Goal: Task Accomplishment & Management: Complete application form

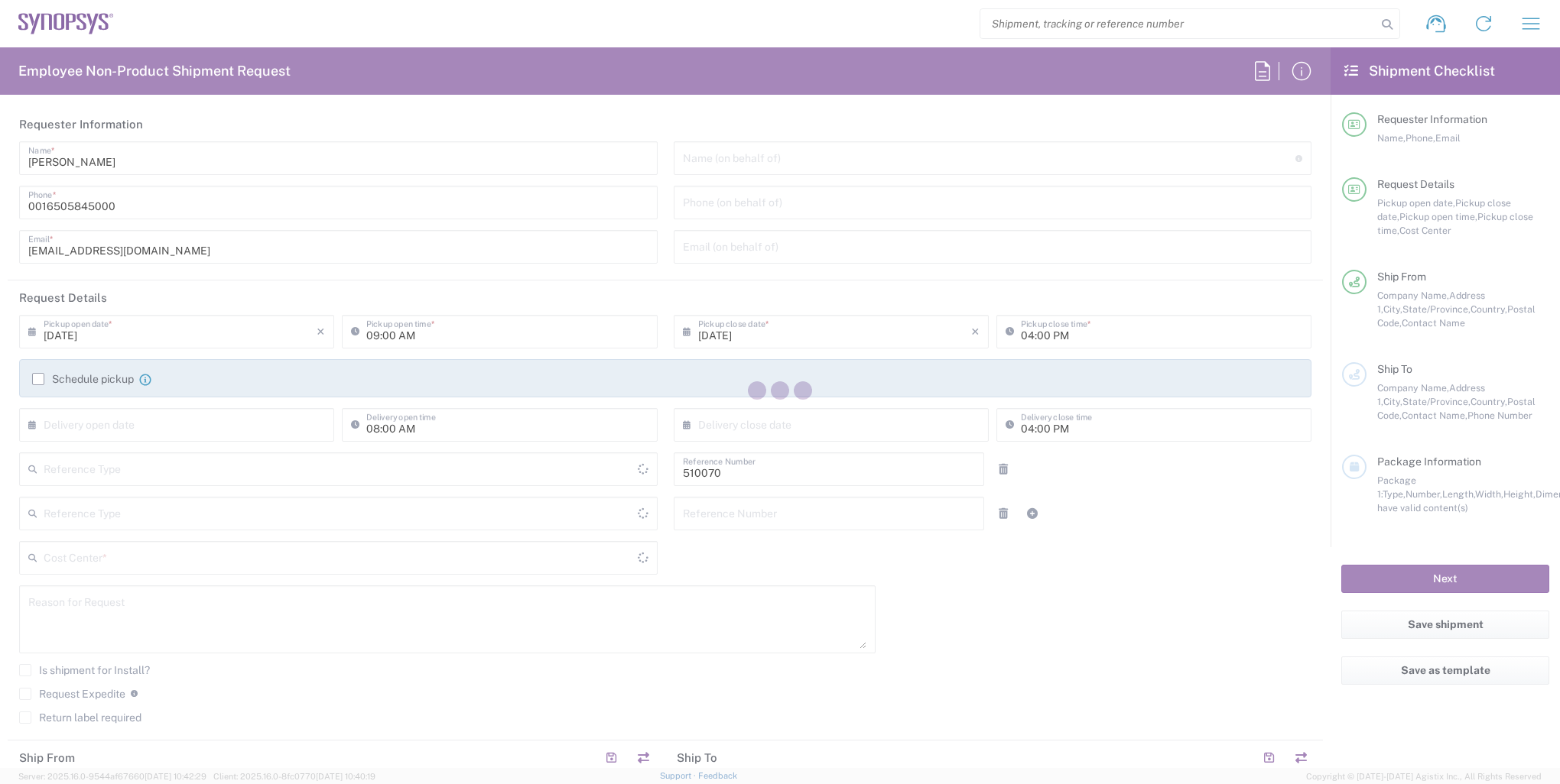
type input "[GEOGRAPHIC_DATA]"
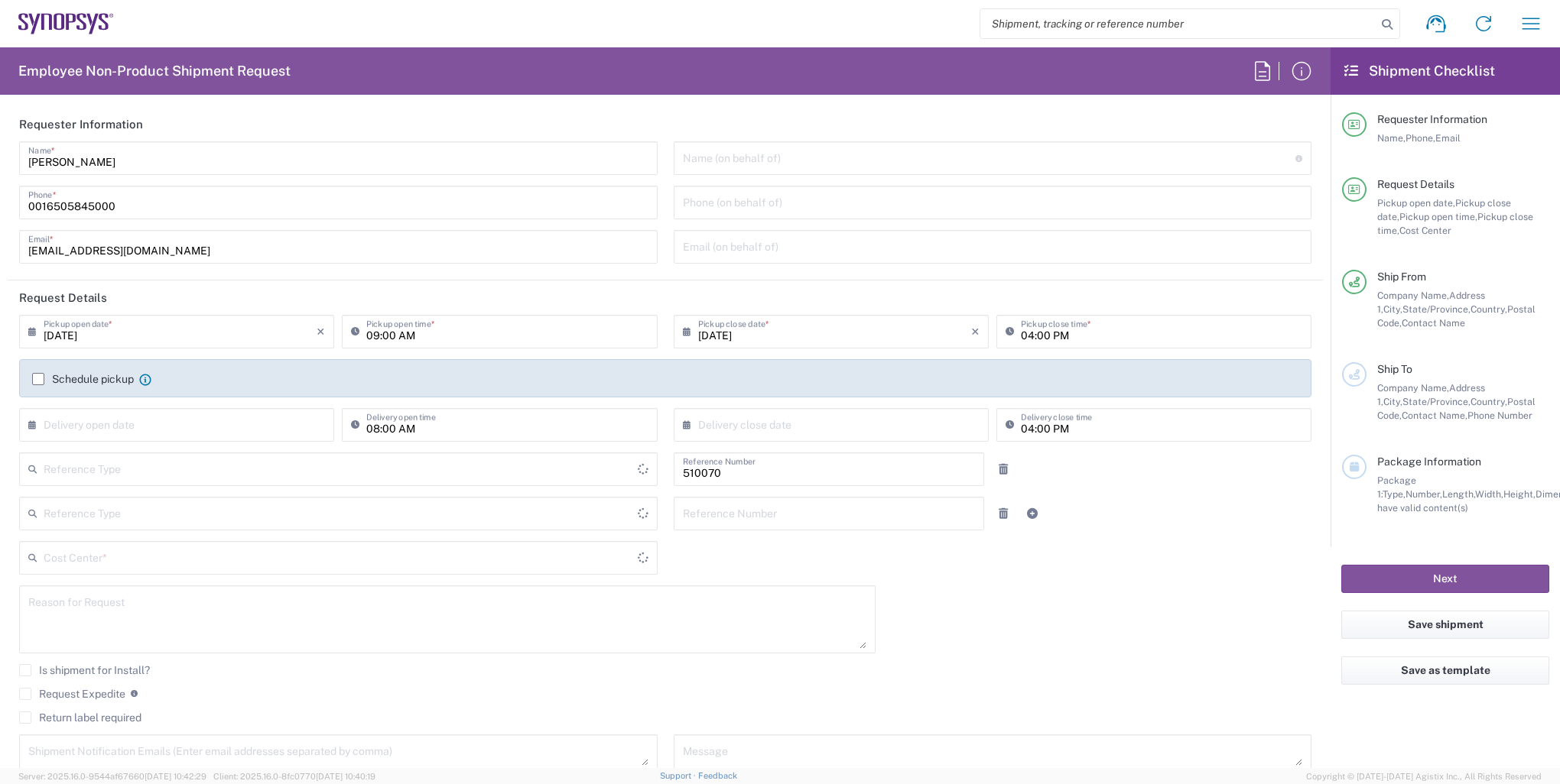
type input "US01, SG, IP-DIG, R&D 510070"
type input "Delivered at Place"
type input "[GEOGRAPHIC_DATA]"
type input "[US_STATE]"
type input "Department"
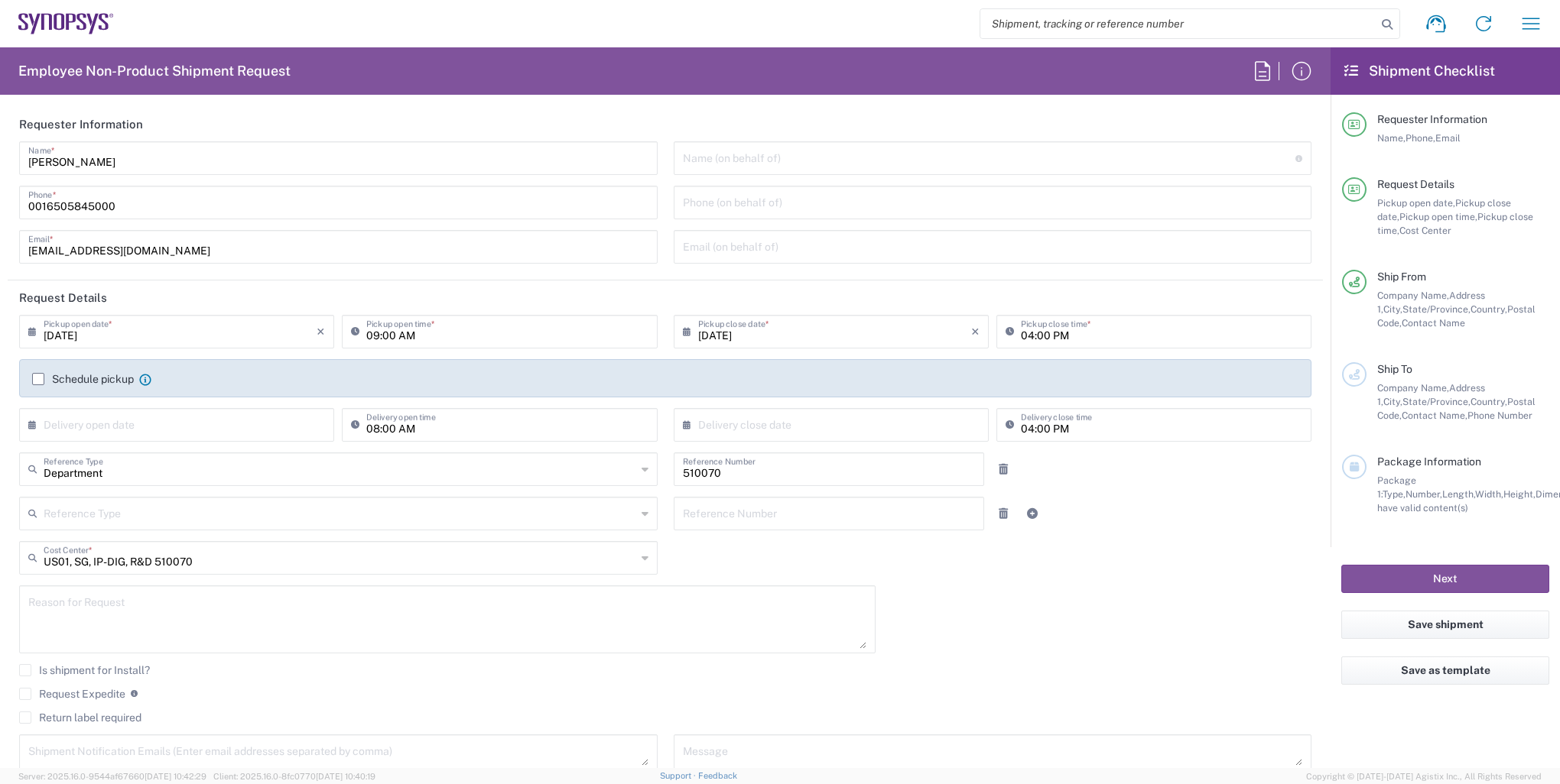
type input "Headquarters USSV"
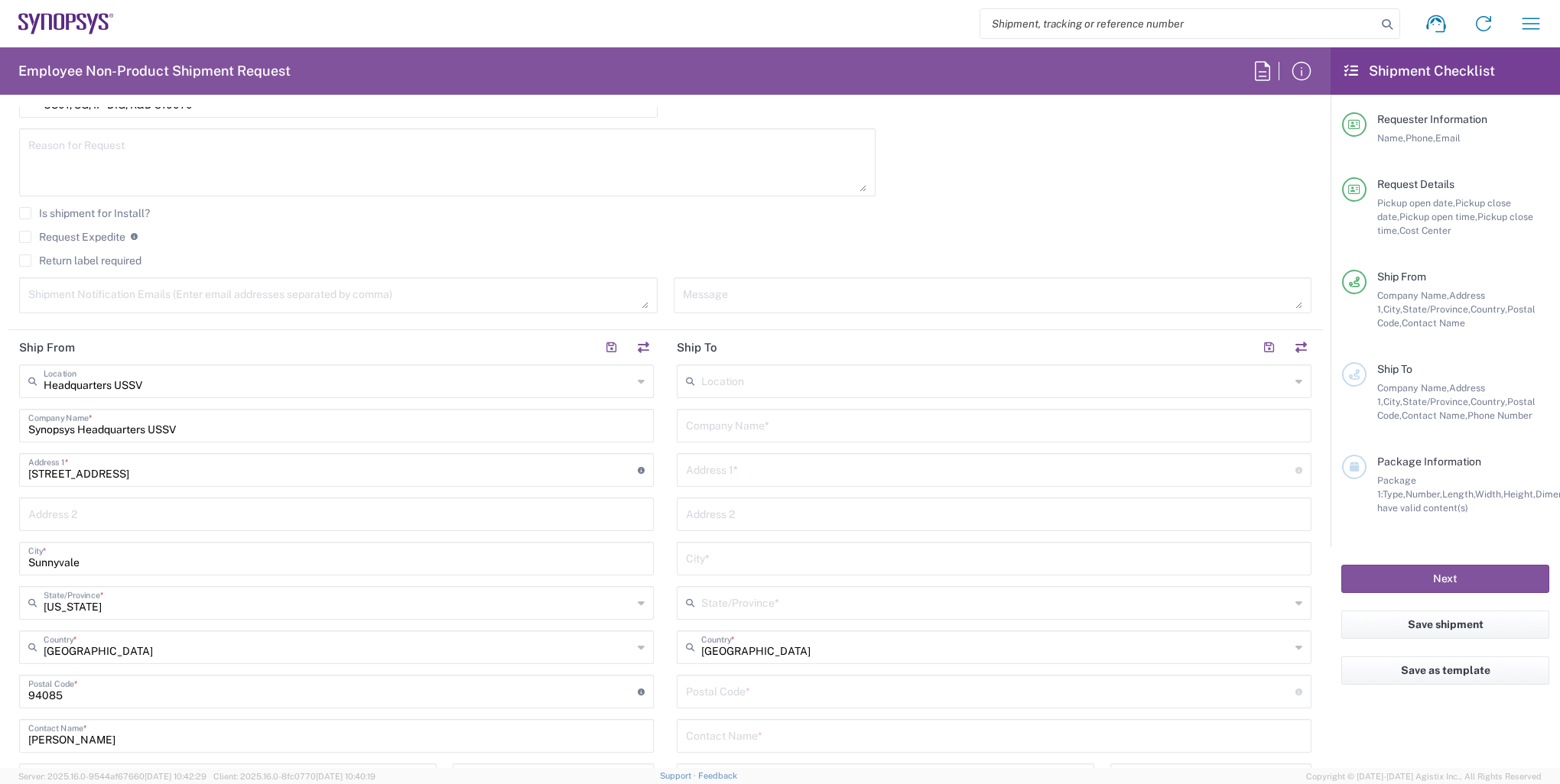
scroll to position [458, 0]
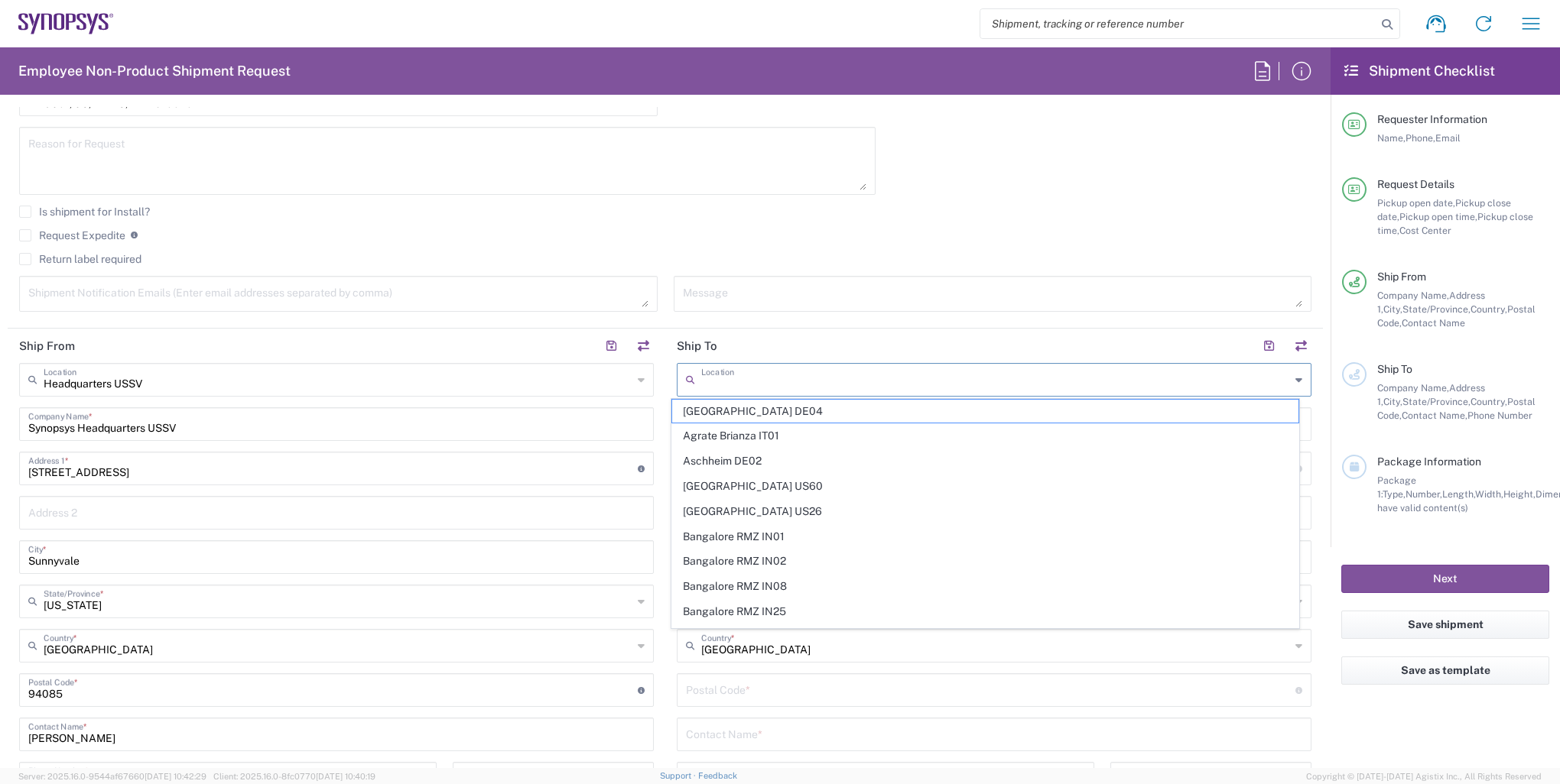
click at [767, 381] on input "text" at bounding box center [995, 379] width 589 height 27
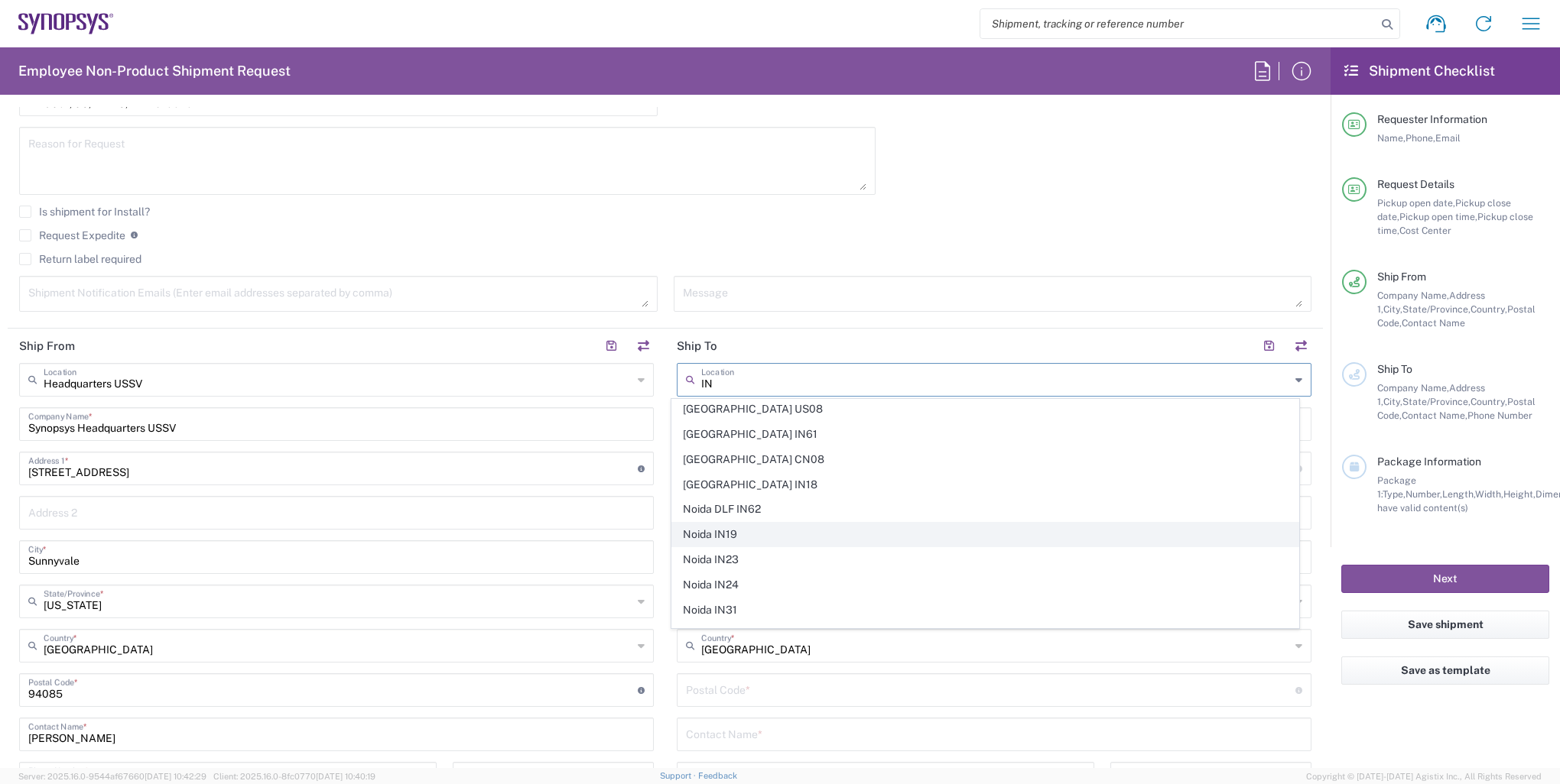
scroll to position [1029, 0]
type input "IN"
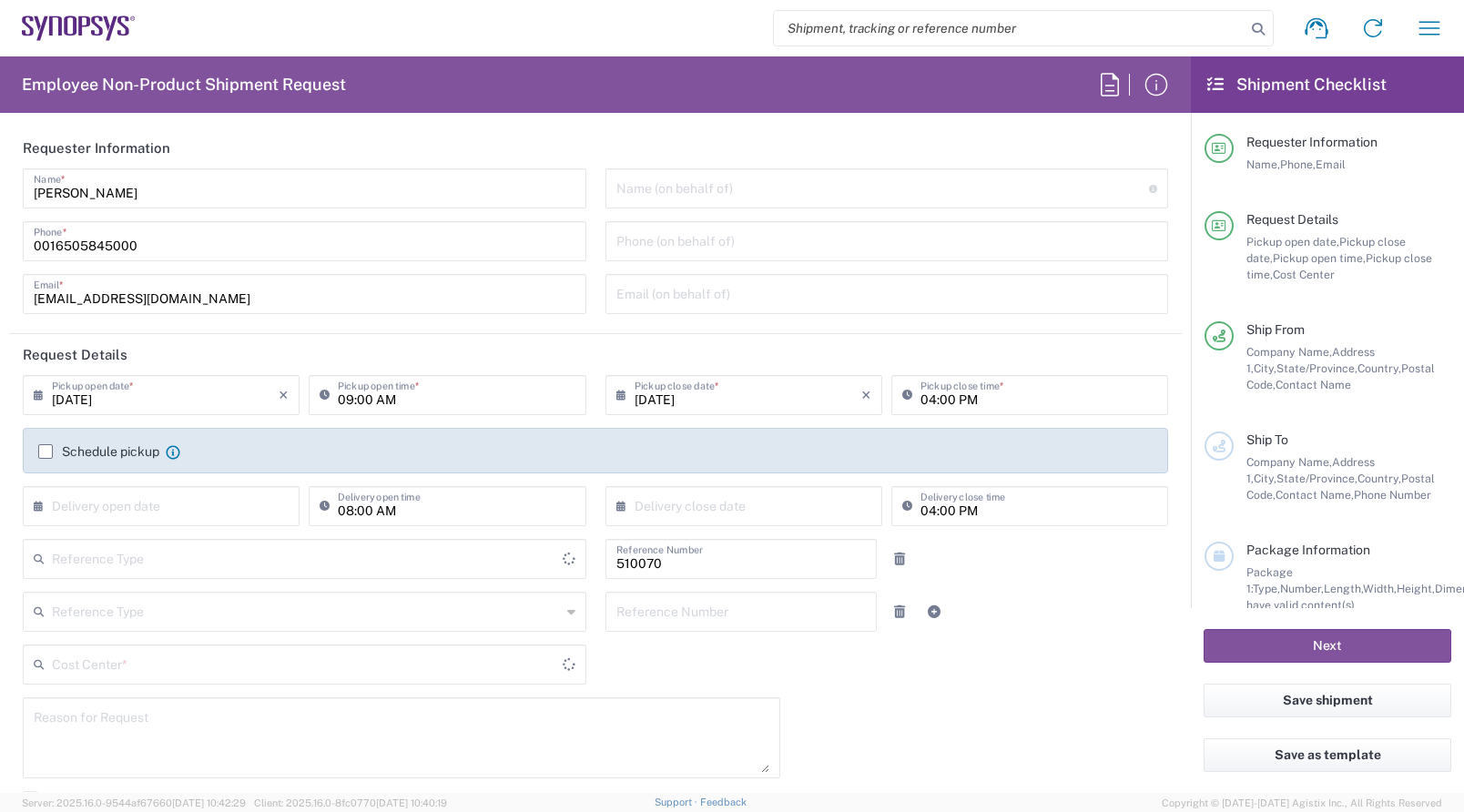
type input "Delivered at Place"
type input "US01, SG, IP-DIG, R&D 510070"
type input "[US_STATE]"
type input "[GEOGRAPHIC_DATA]"
type input "Department"
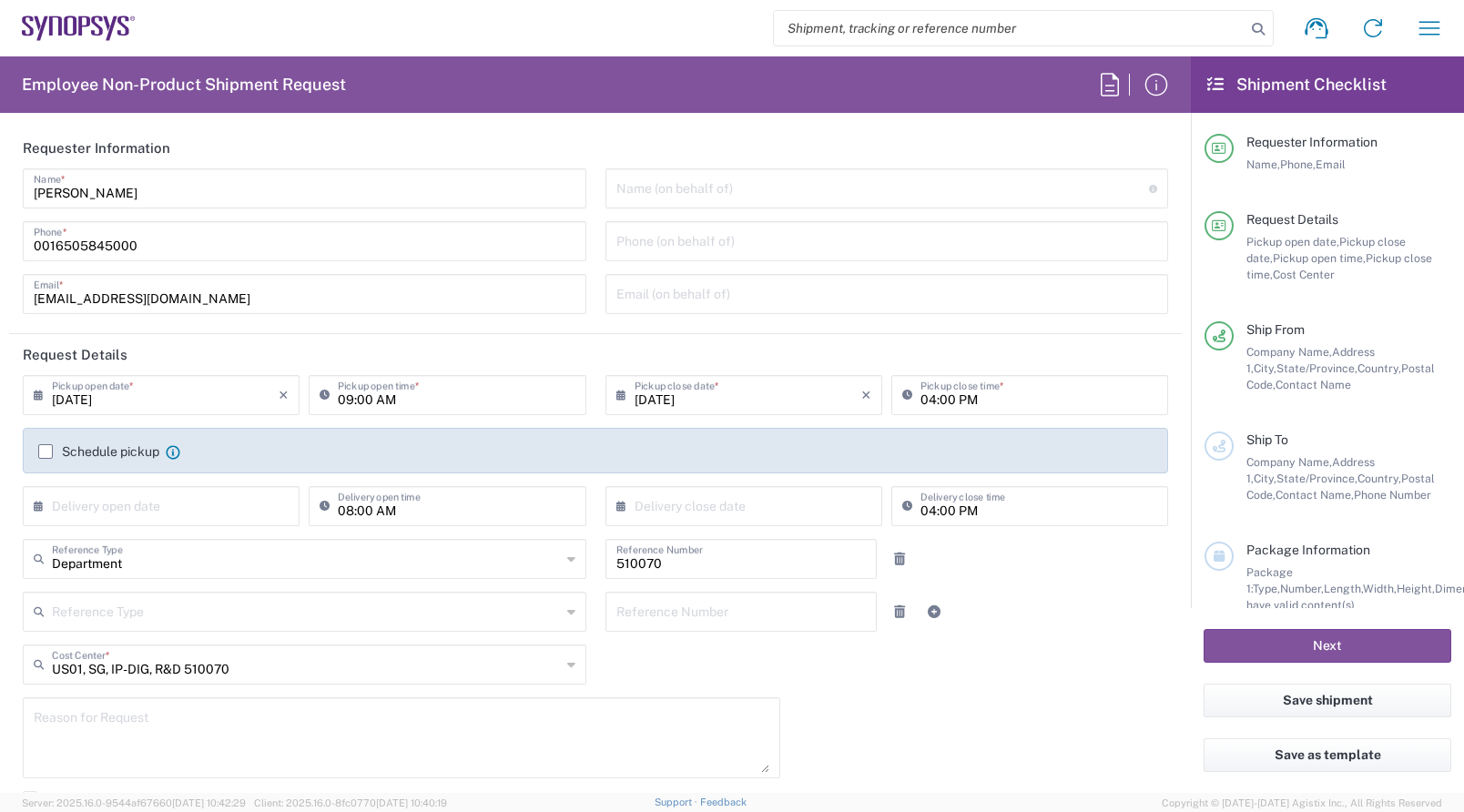
type input "[GEOGRAPHIC_DATA]"
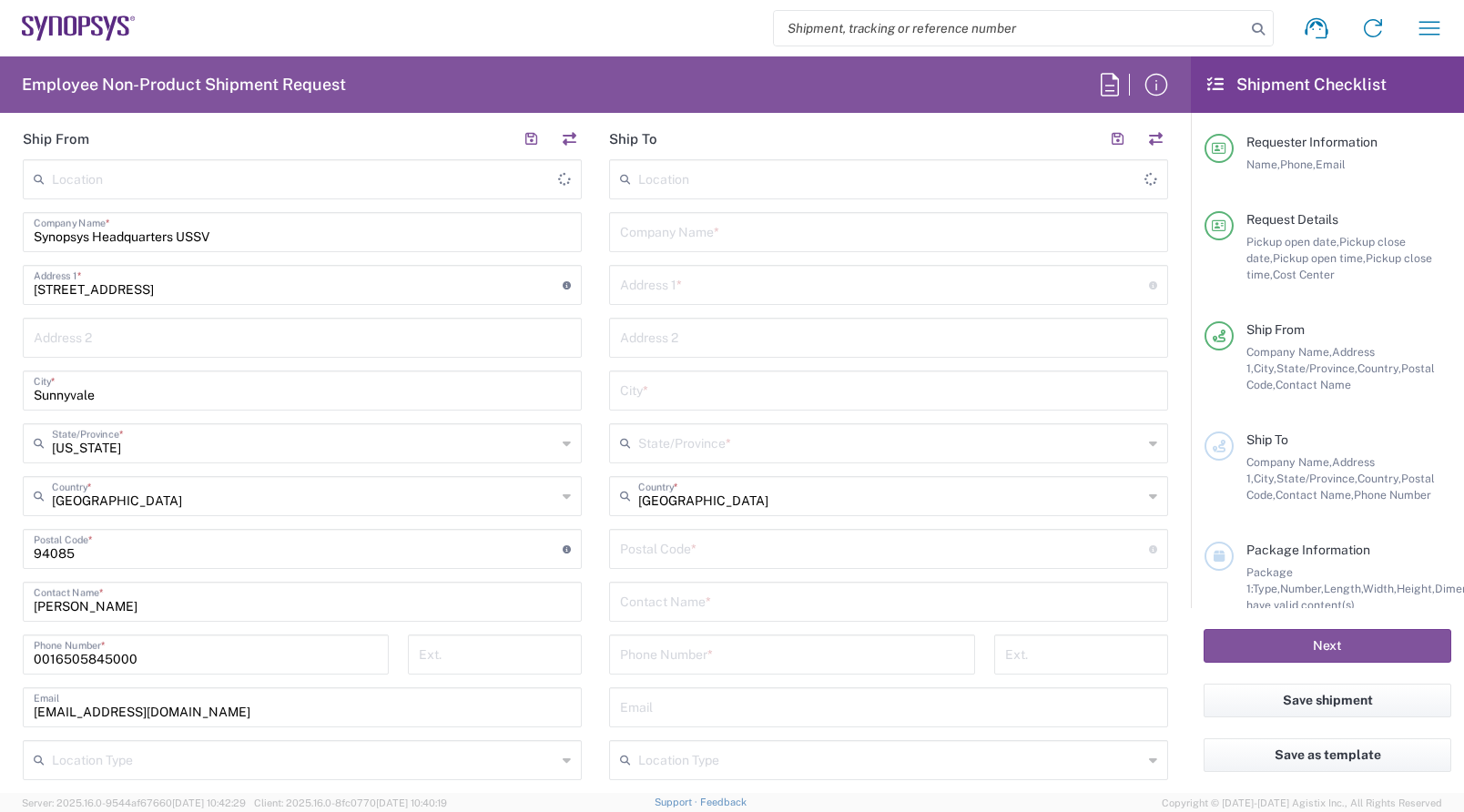
type input "Headquarters USSV"
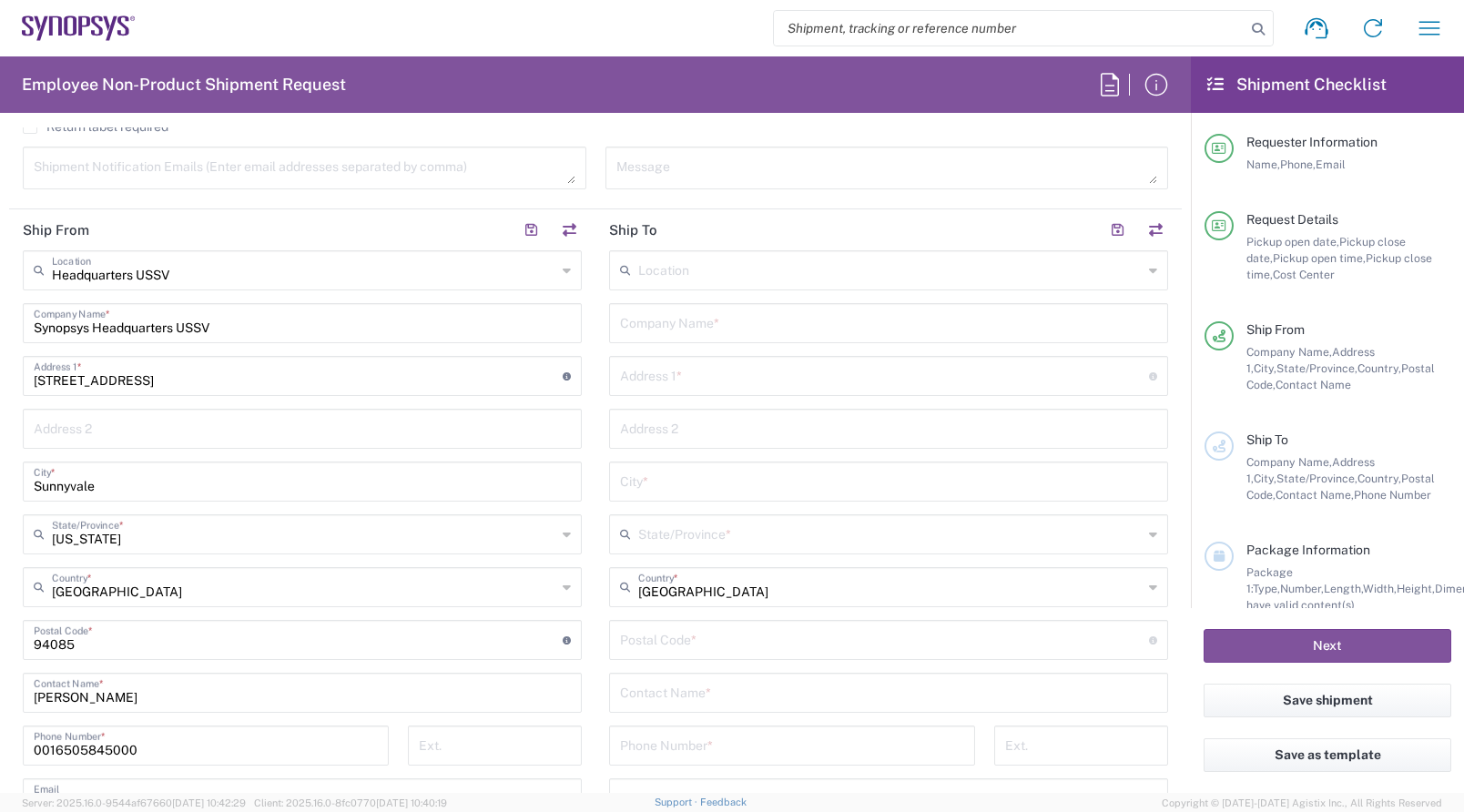
click at [871, 323] on input "text" at bounding box center [889, 322] width 538 height 32
click at [947, 273] on input "text" at bounding box center [890, 269] width 504 height 32
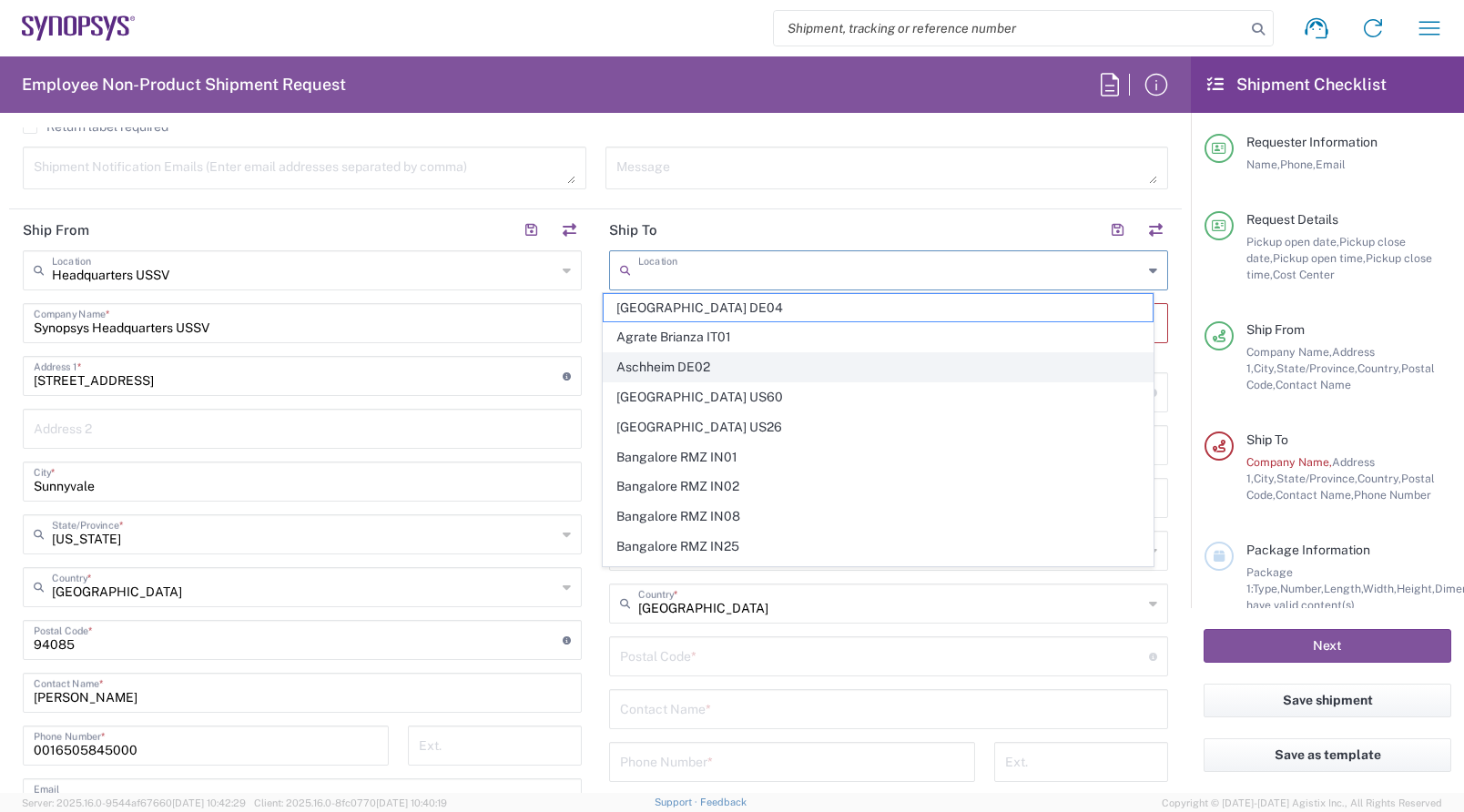
scroll to position [91, 0]
click at [748, 366] on span "Bangalore RMZ IN01" at bounding box center [877, 366] width 548 height 28
type input "Bangalore RMZ IN01"
type input "Synopsys [GEOGRAPHIC_DATA] RMZ IN01"
type input "RMZ Infinity Tower A 3rd 4th and 5th Floor"
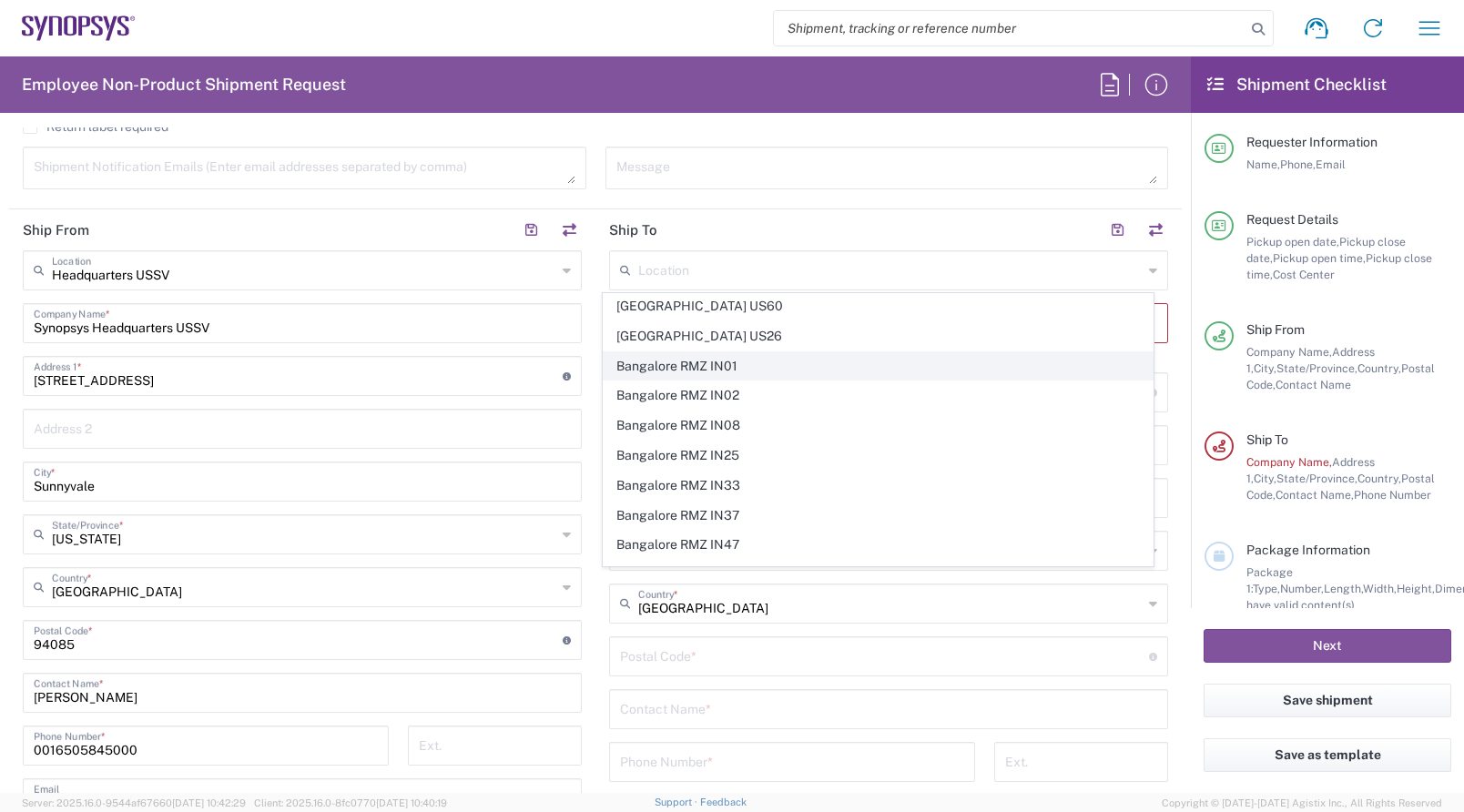
type input "[GEOGRAPHIC_DATA][STREET_ADDRESS]"
type input "[GEOGRAPHIC_DATA]"
type input "560016"
type input "[GEOGRAPHIC_DATA]"
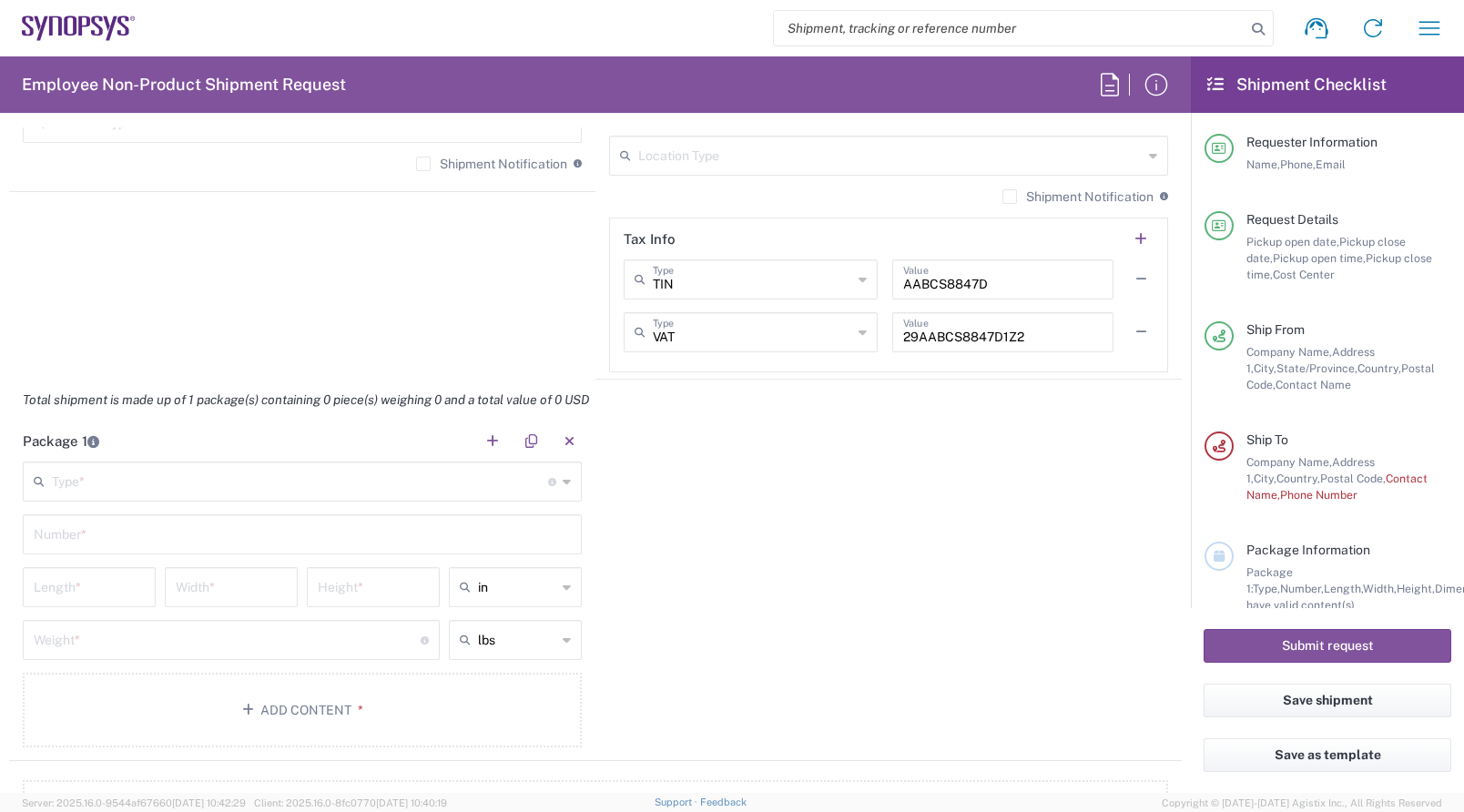
scroll to position [1548, 0]
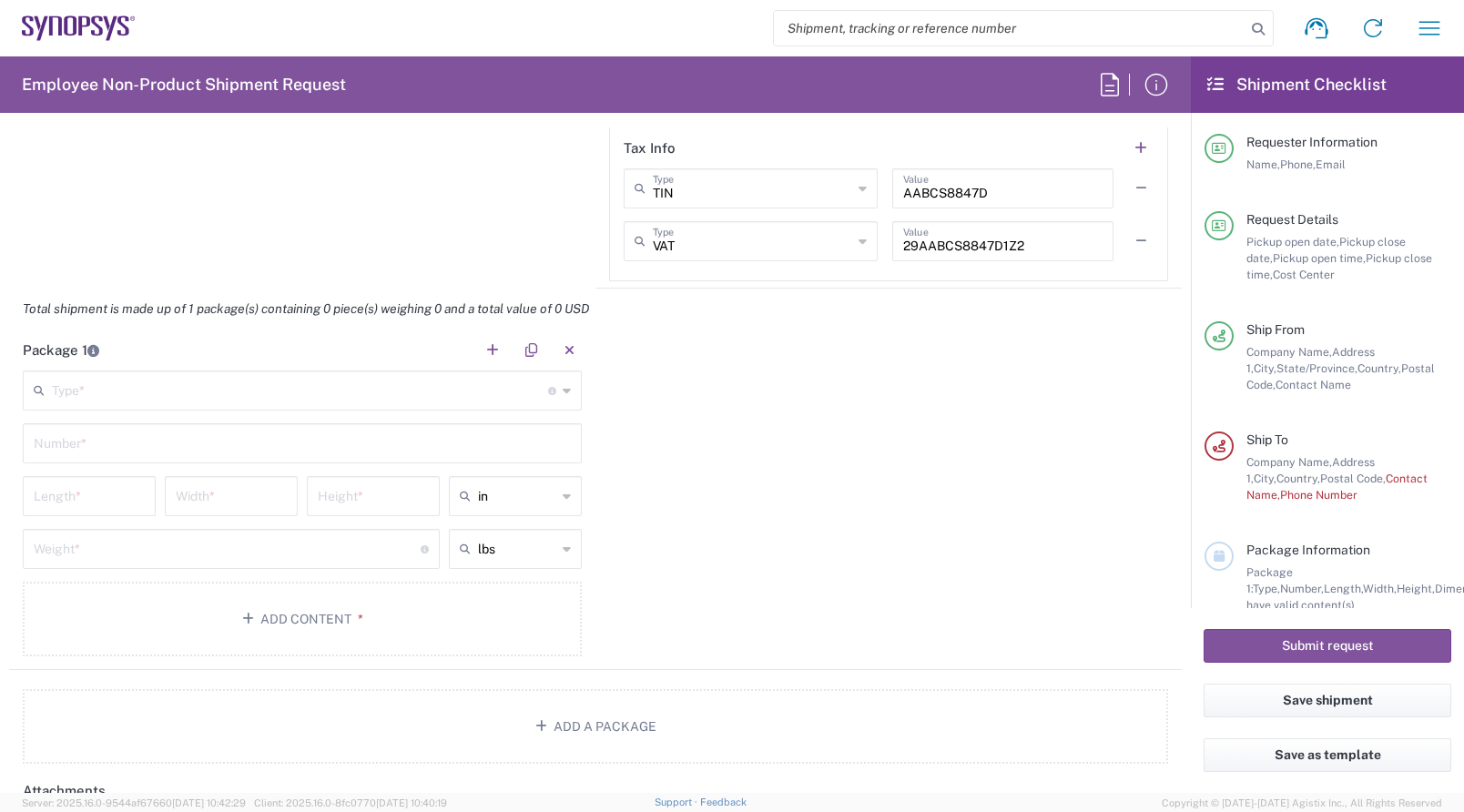
click at [306, 397] on input "text" at bounding box center [300, 389] width 496 height 32
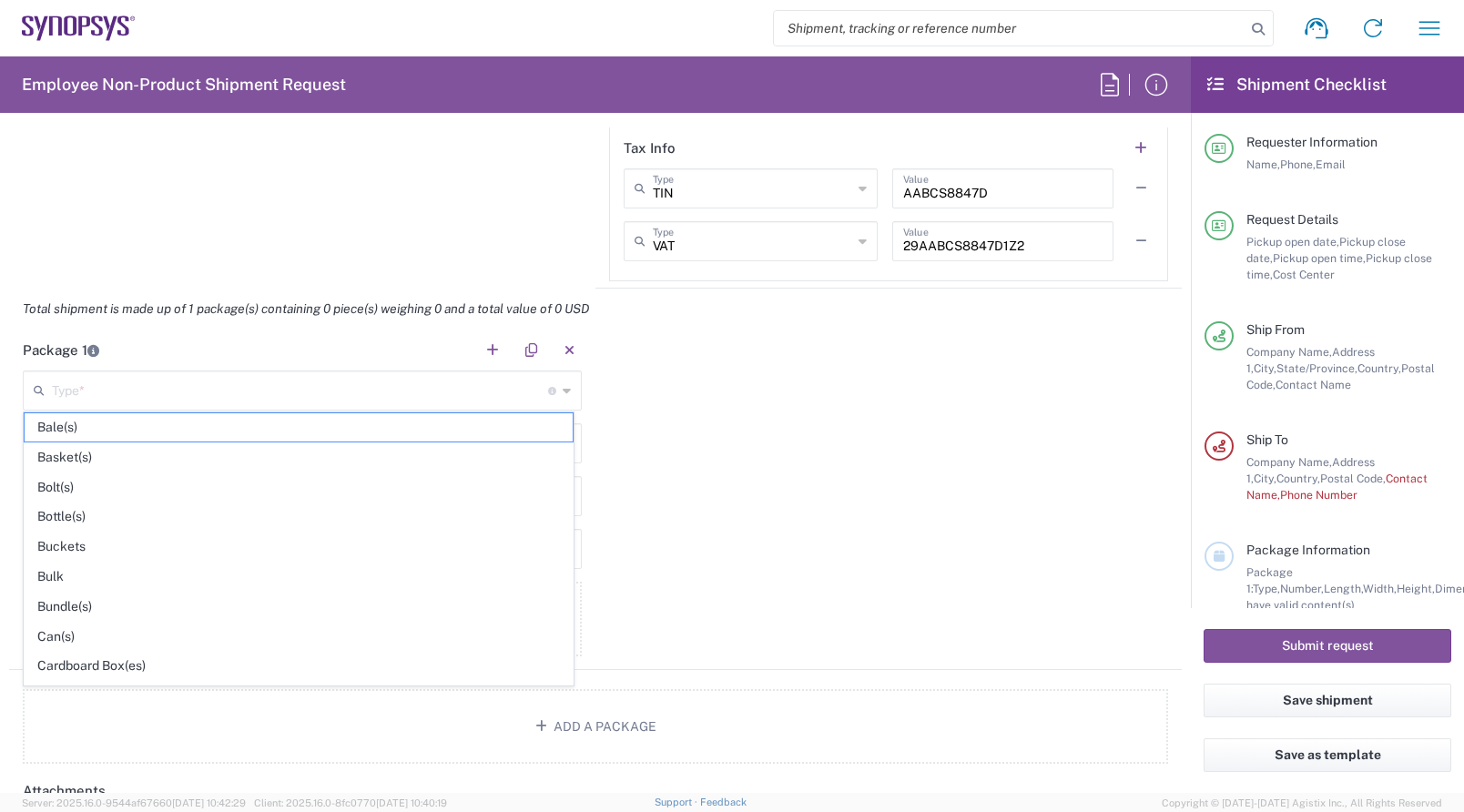
click at [715, 433] on div "Package 1 Type * Material used to package goods Bale(s) Basket(s) Bolt(s) Bottl…" at bounding box center [595, 500] width 1173 height 341
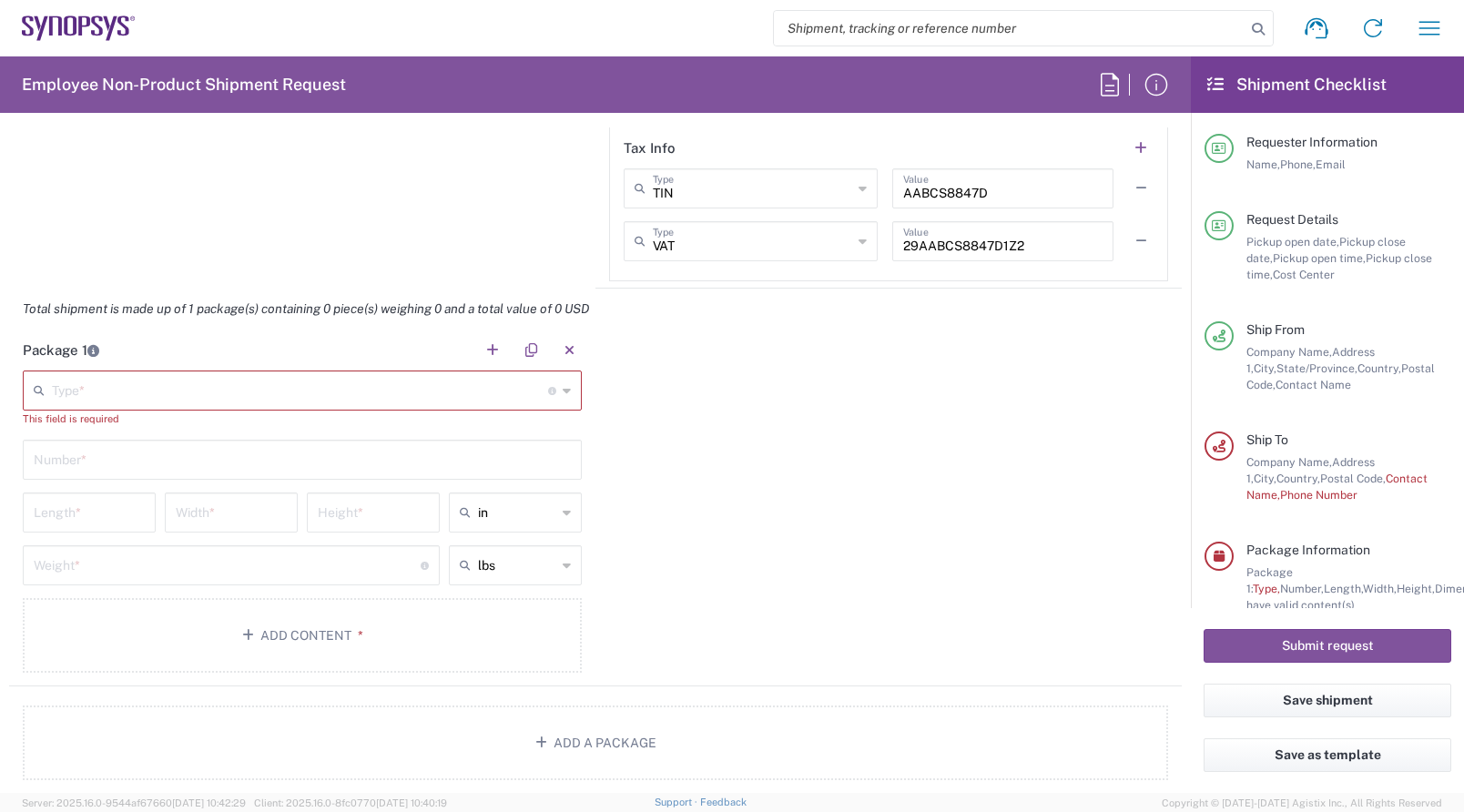
click at [257, 406] on div "Type * Material used to package goods" at bounding box center [302, 391] width 559 height 40
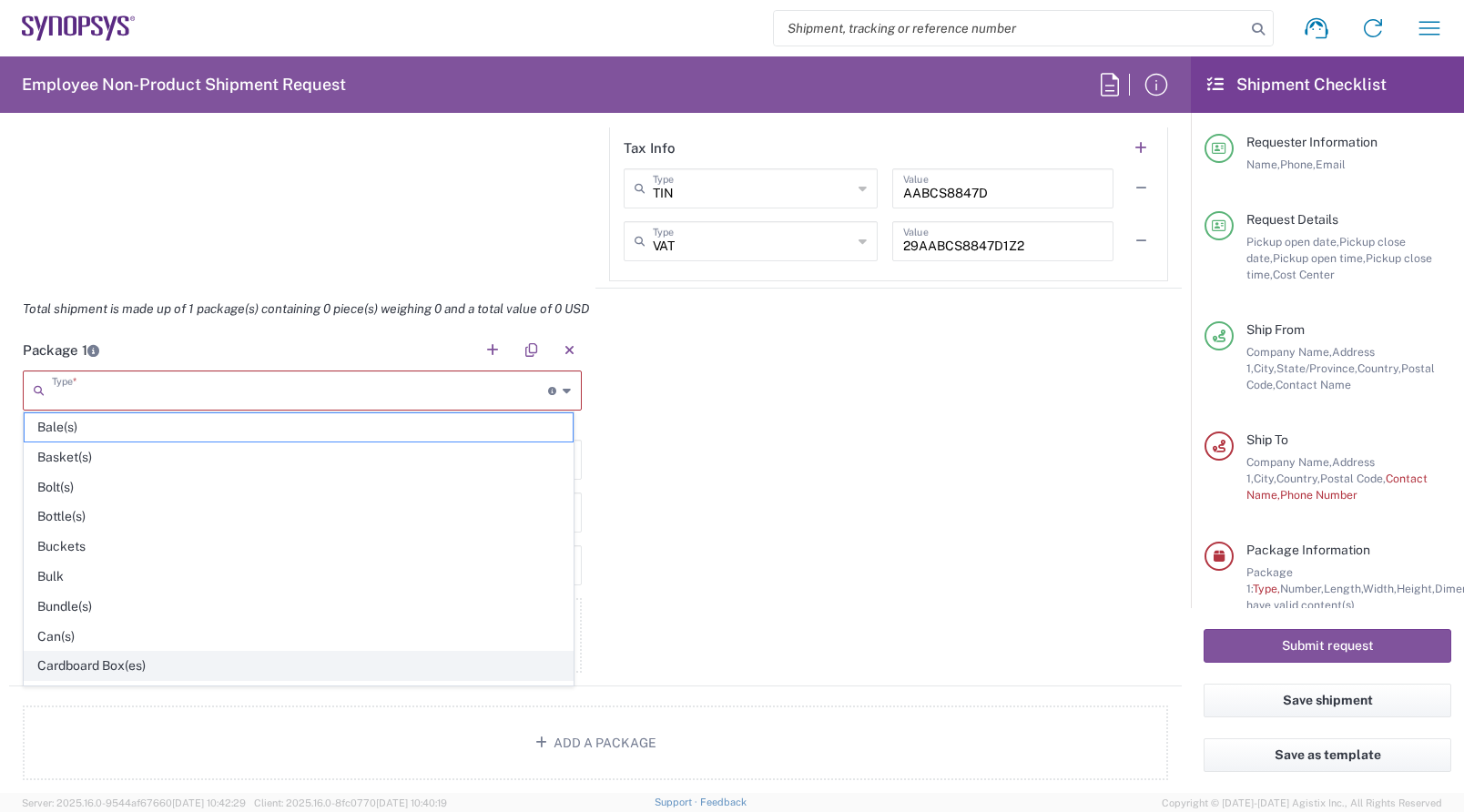
click at [153, 662] on span "Cardboard Box(es)" at bounding box center [298, 666] width 548 height 28
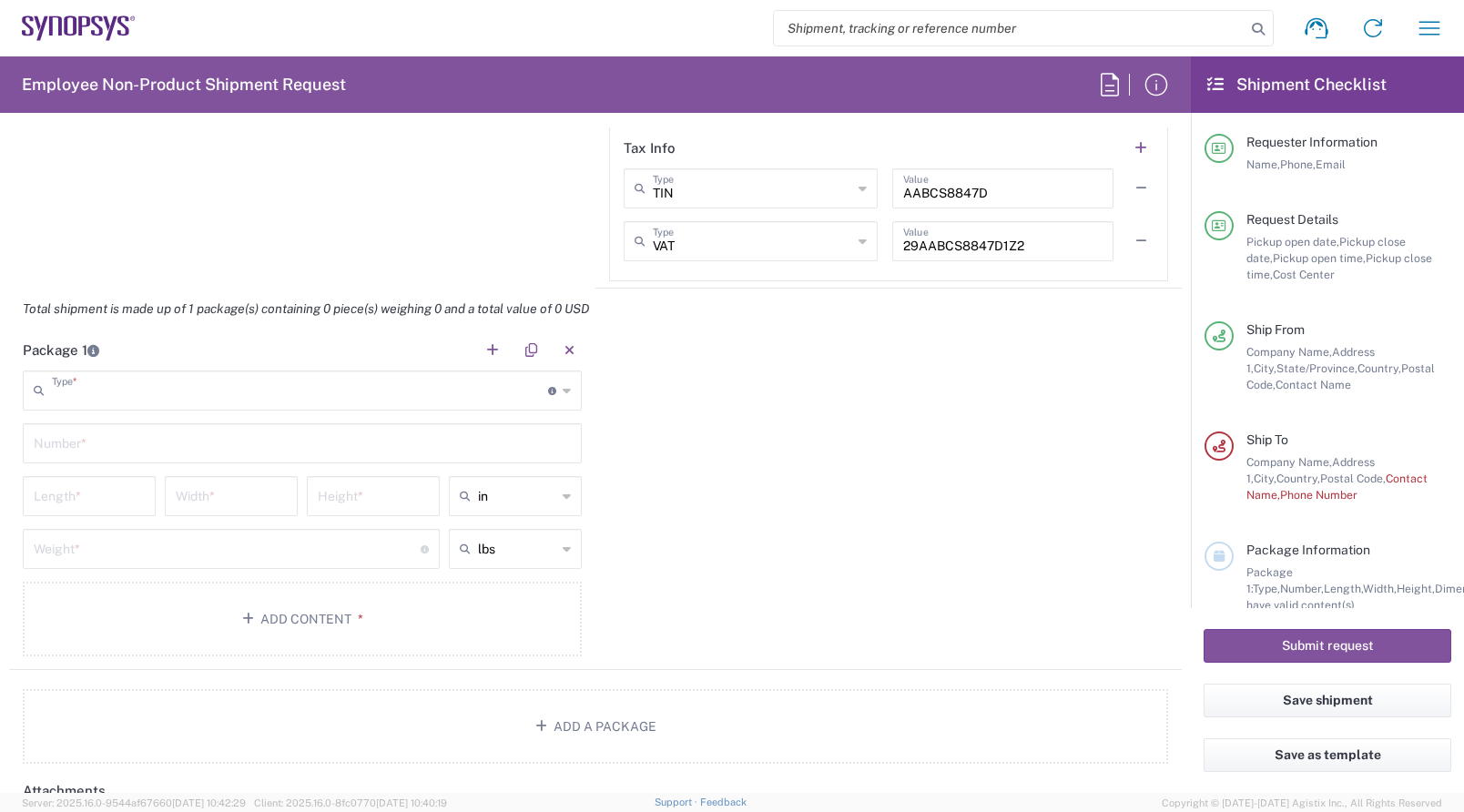
type input "Cardboard Box(es)"
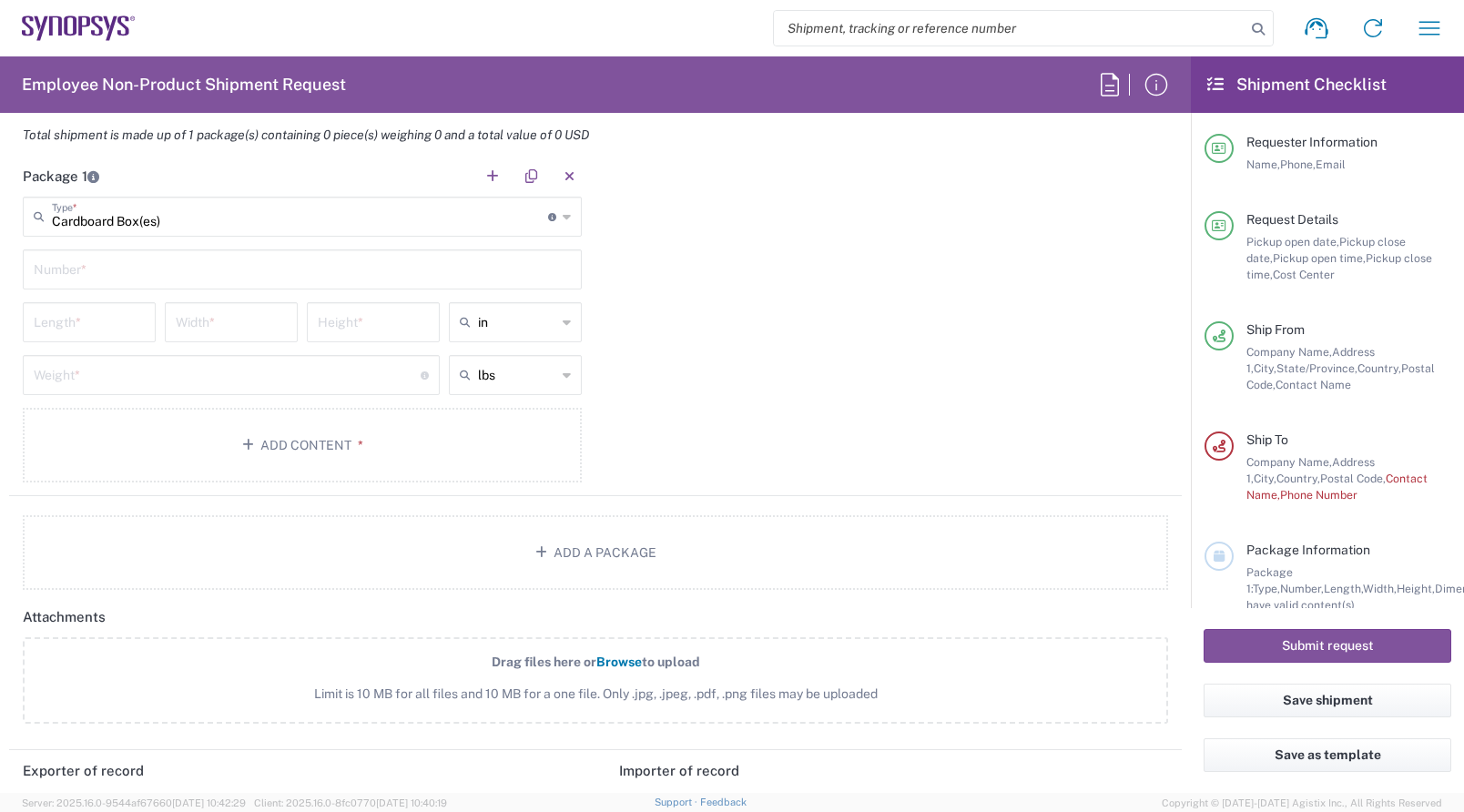
scroll to position [1730, 0]
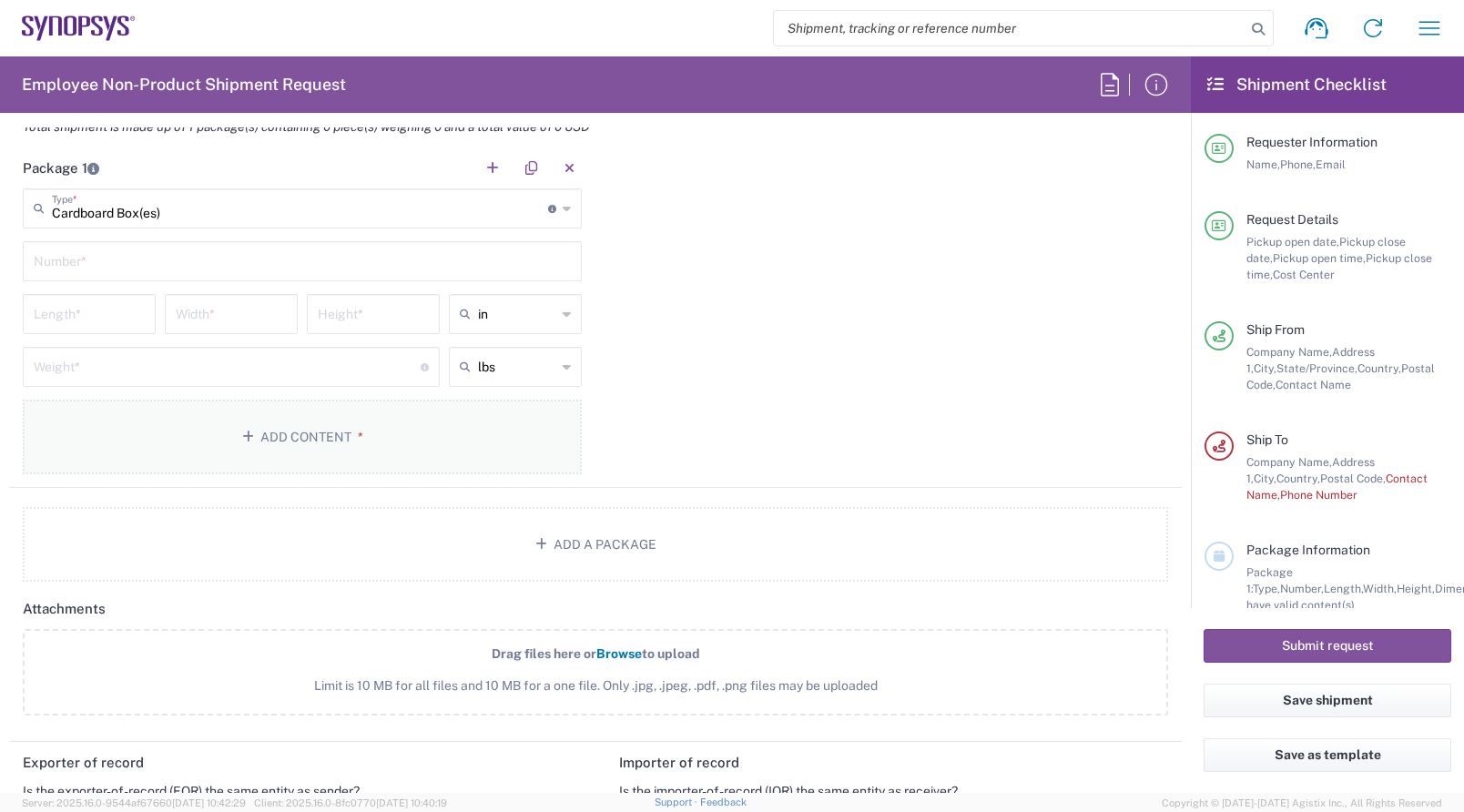
click at [321, 446] on button "Add Content *" at bounding box center [302, 436] width 559 height 75
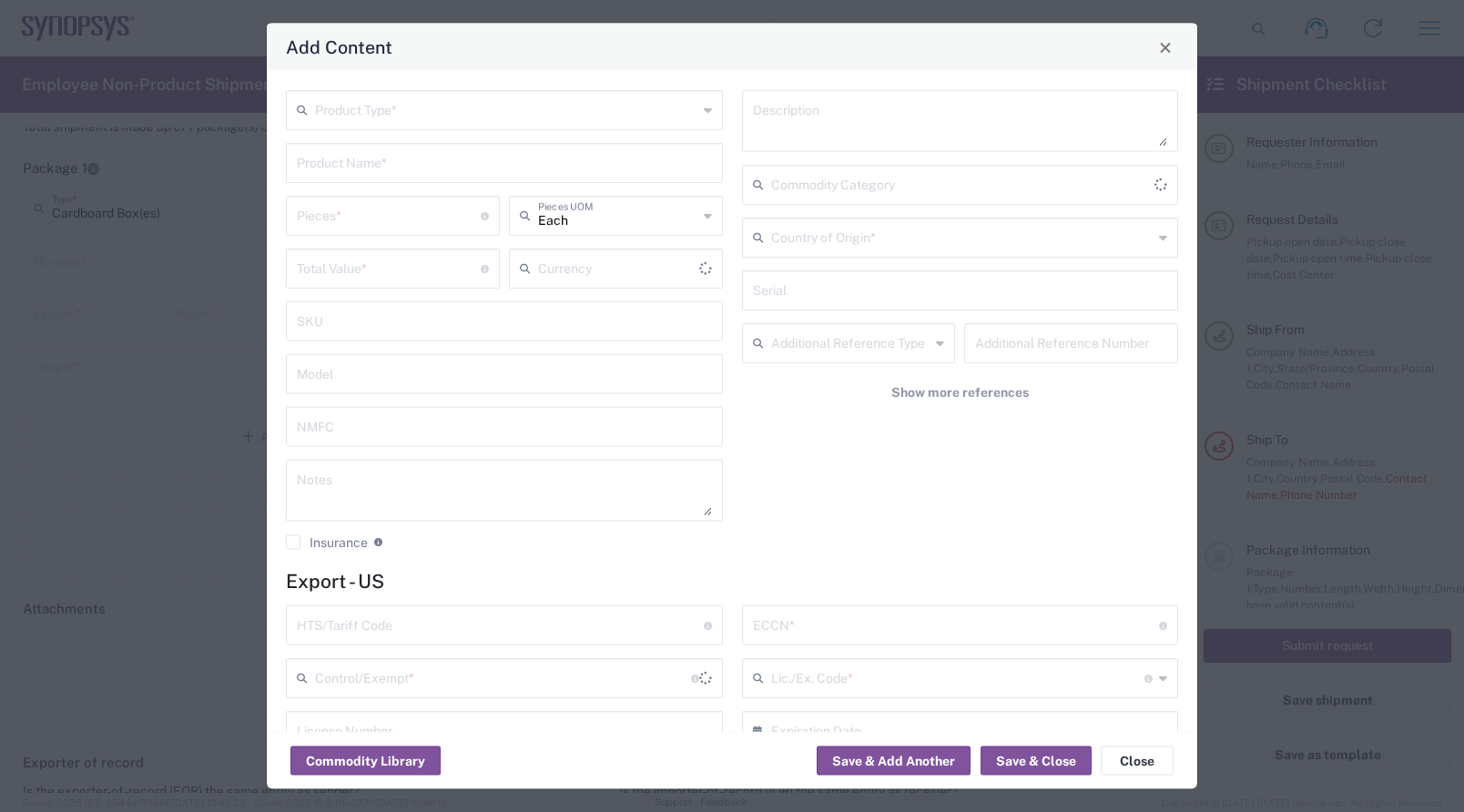
type input "US Dollar"
click at [406, 109] on input "text" at bounding box center [506, 109] width 382 height 32
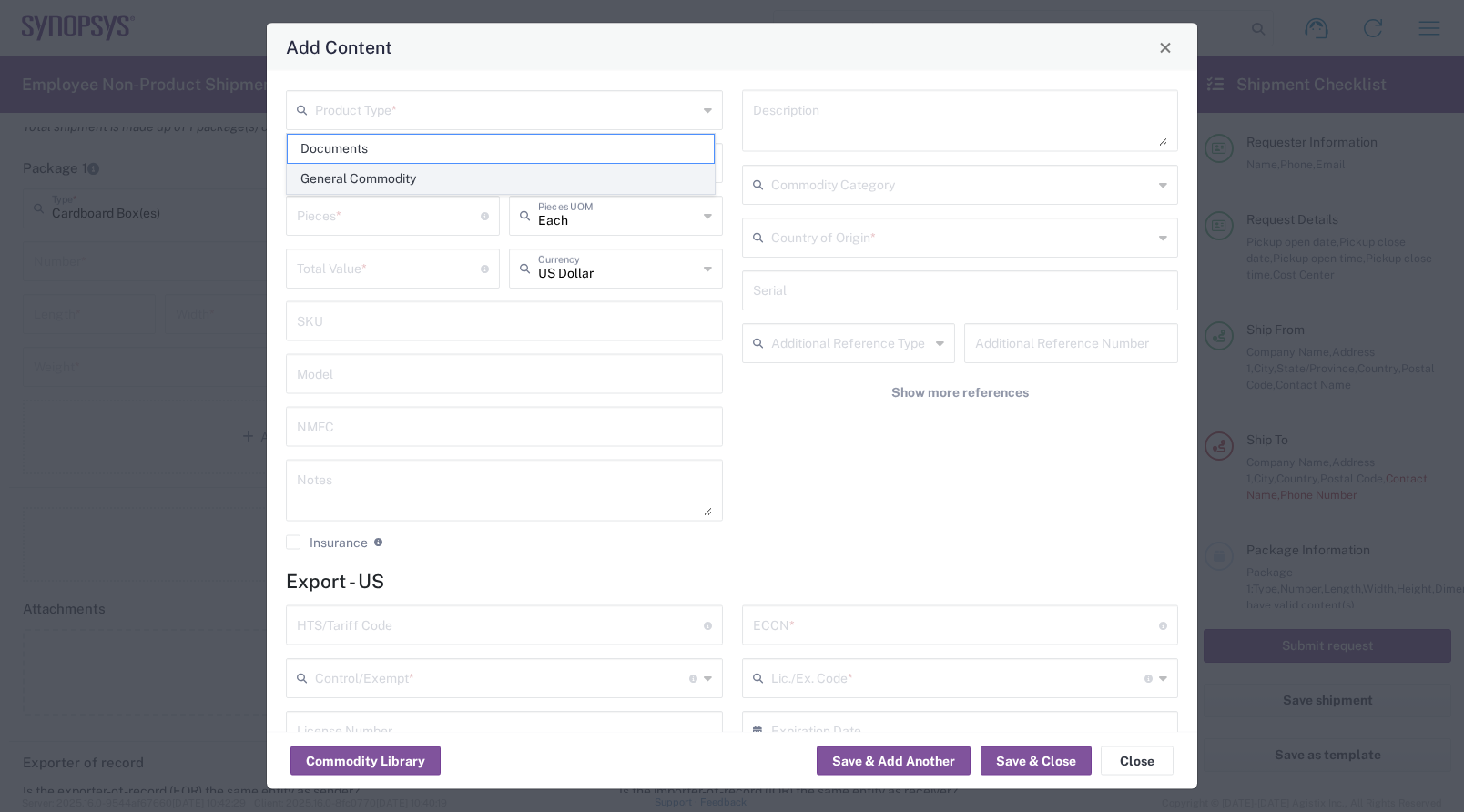
click at [376, 167] on span "General Commodity" at bounding box center [501, 179] width 426 height 28
type input "General Commodity"
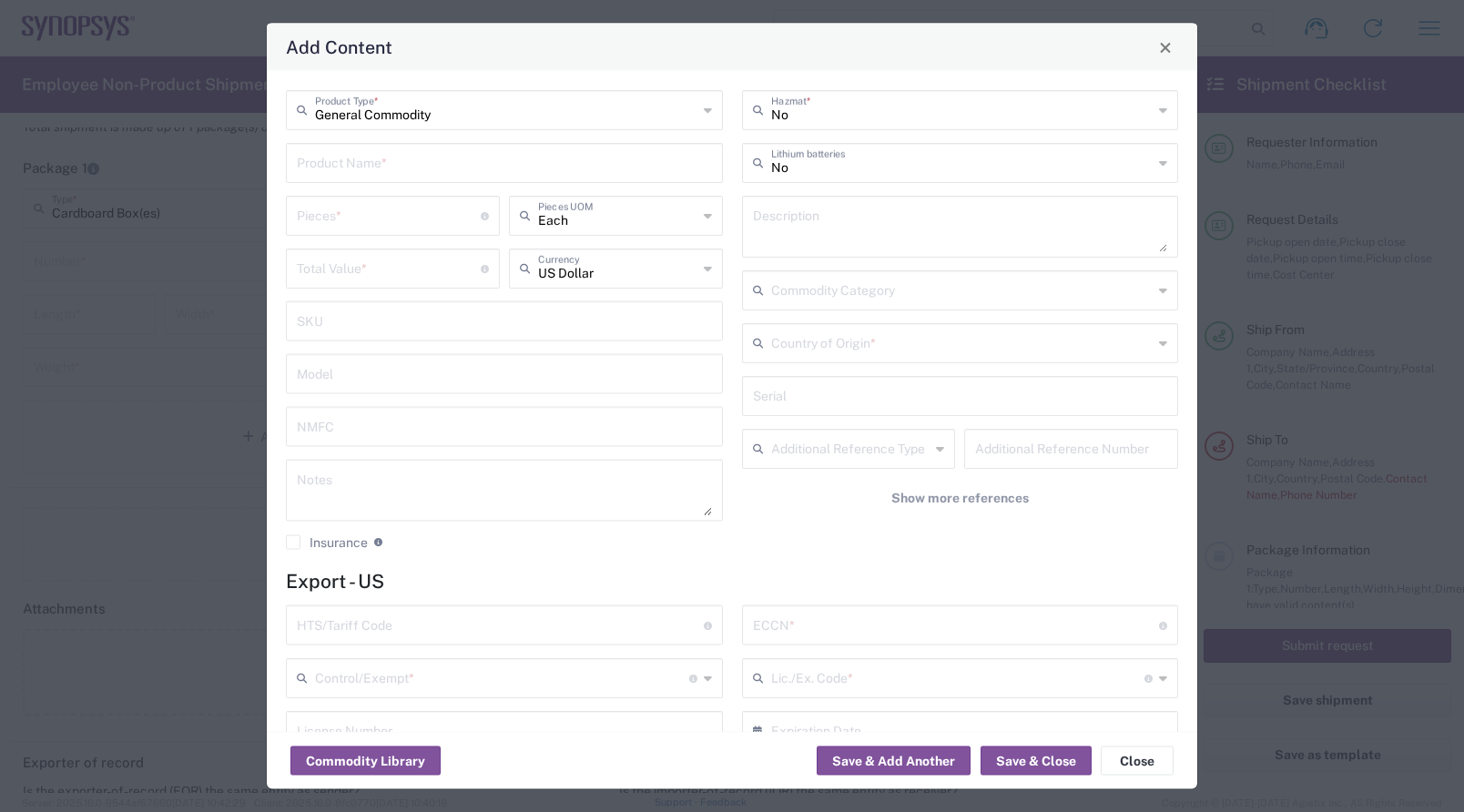
click at [437, 166] on input "text" at bounding box center [504, 162] width 415 height 32
type input "[PERSON_NAME] Nano"
click at [402, 228] on input "number" at bounding box center [389, 215] width 184 height 32
click at [512, 172] on input "[PERSON_NAME] Nano" at bounding box center [504, 162] width 415 height 32
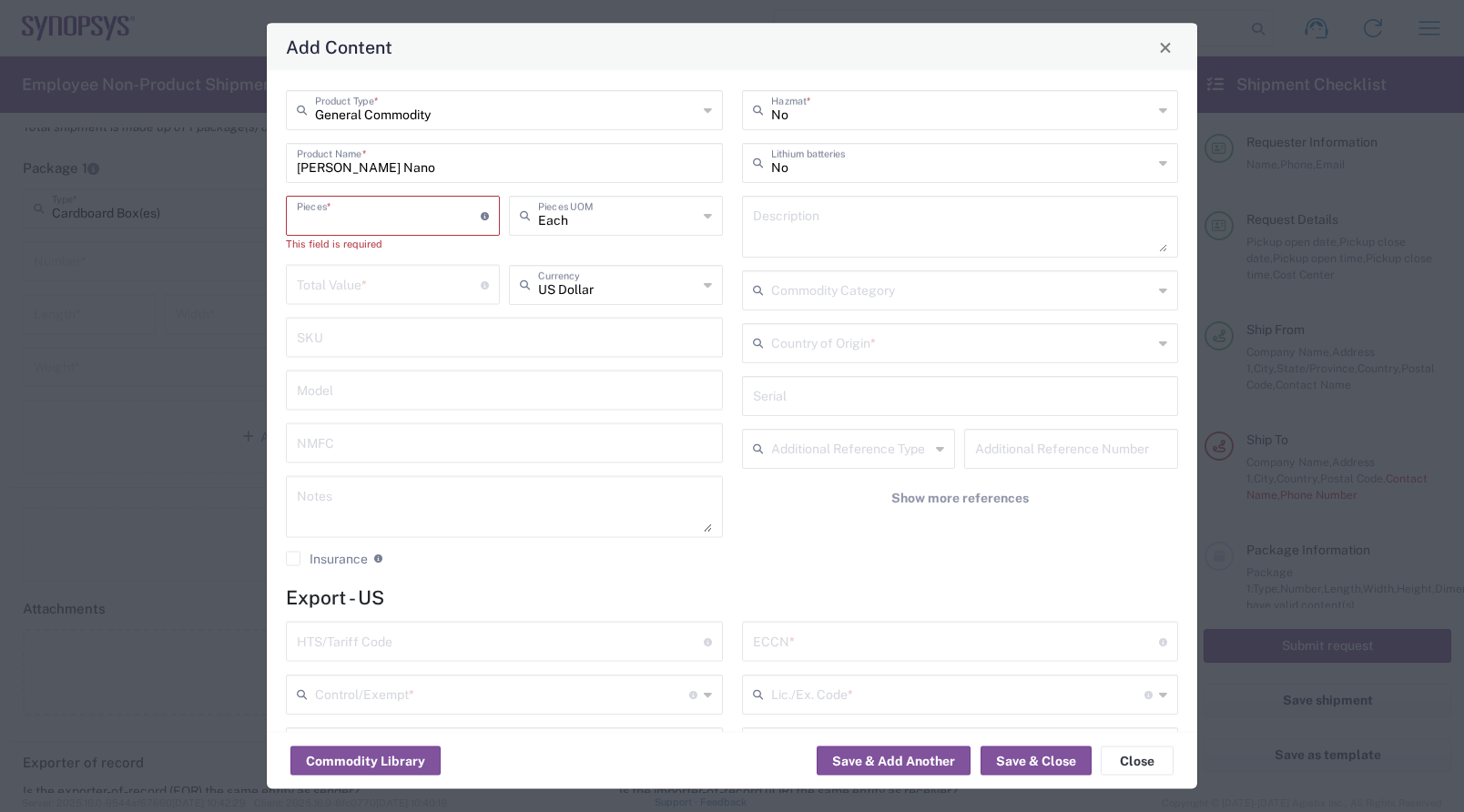
click at [437, 221] on input "number" at bounding box center [389, 215] width 184 height 32
type input "1"
click at [574, 215] on input "text" at bounding box center [618, 215] width 159 height 32
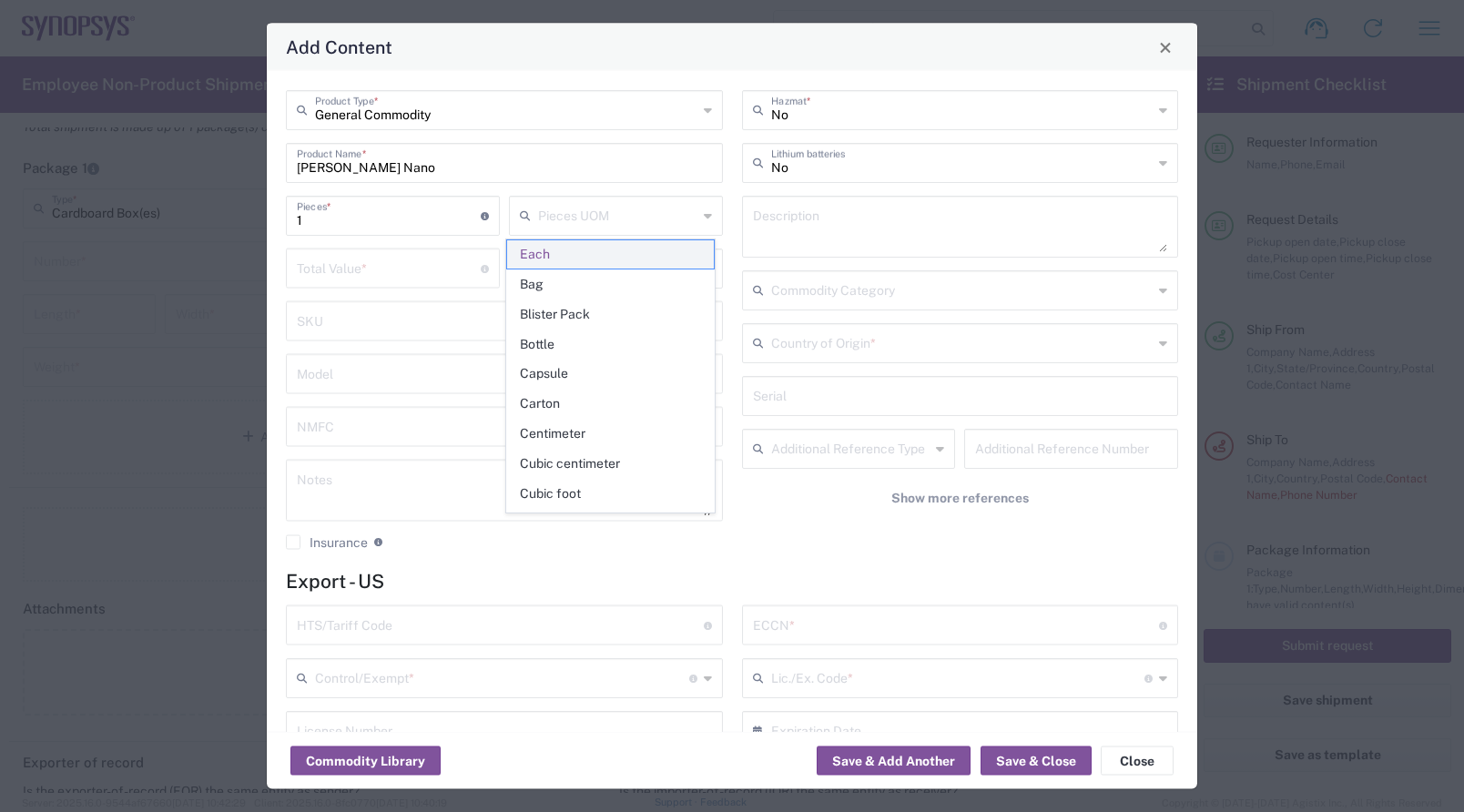
click at [543, 264] on span "Each" at bounding box center [610, 255] width 206 height 28
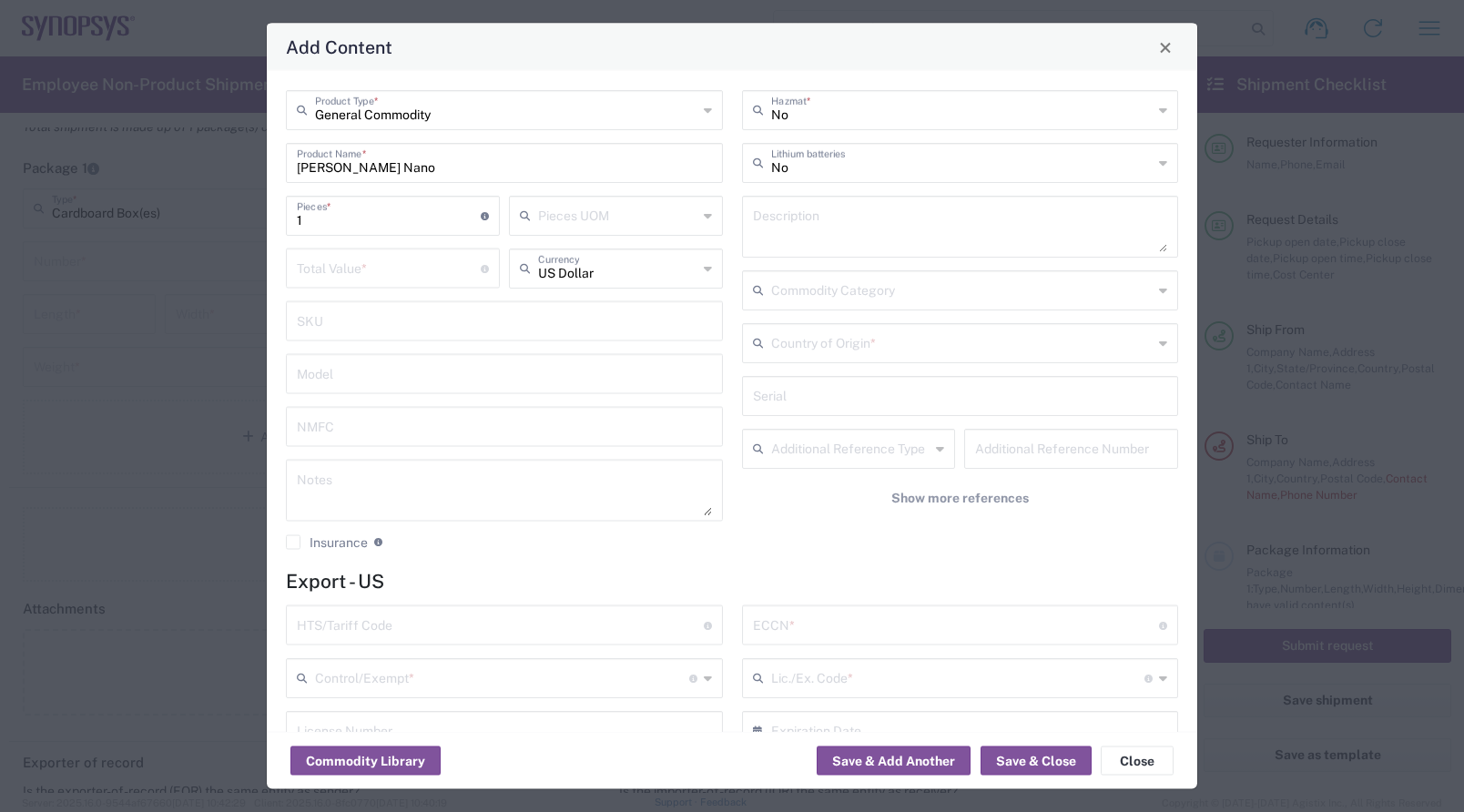
click at [336, 264] on input "number" at bounding box center [389, 268] width 184 height 32
type input "349"
click at [493, 362] on input "text" at bounding box center [504, 373] width 415 height 32
click at [532, 425] on input "text" at bounding box center [504, 426] width 415 height 32
click at [467, 367] on input "text" at bounding box center [504, 373] width 415 height 32
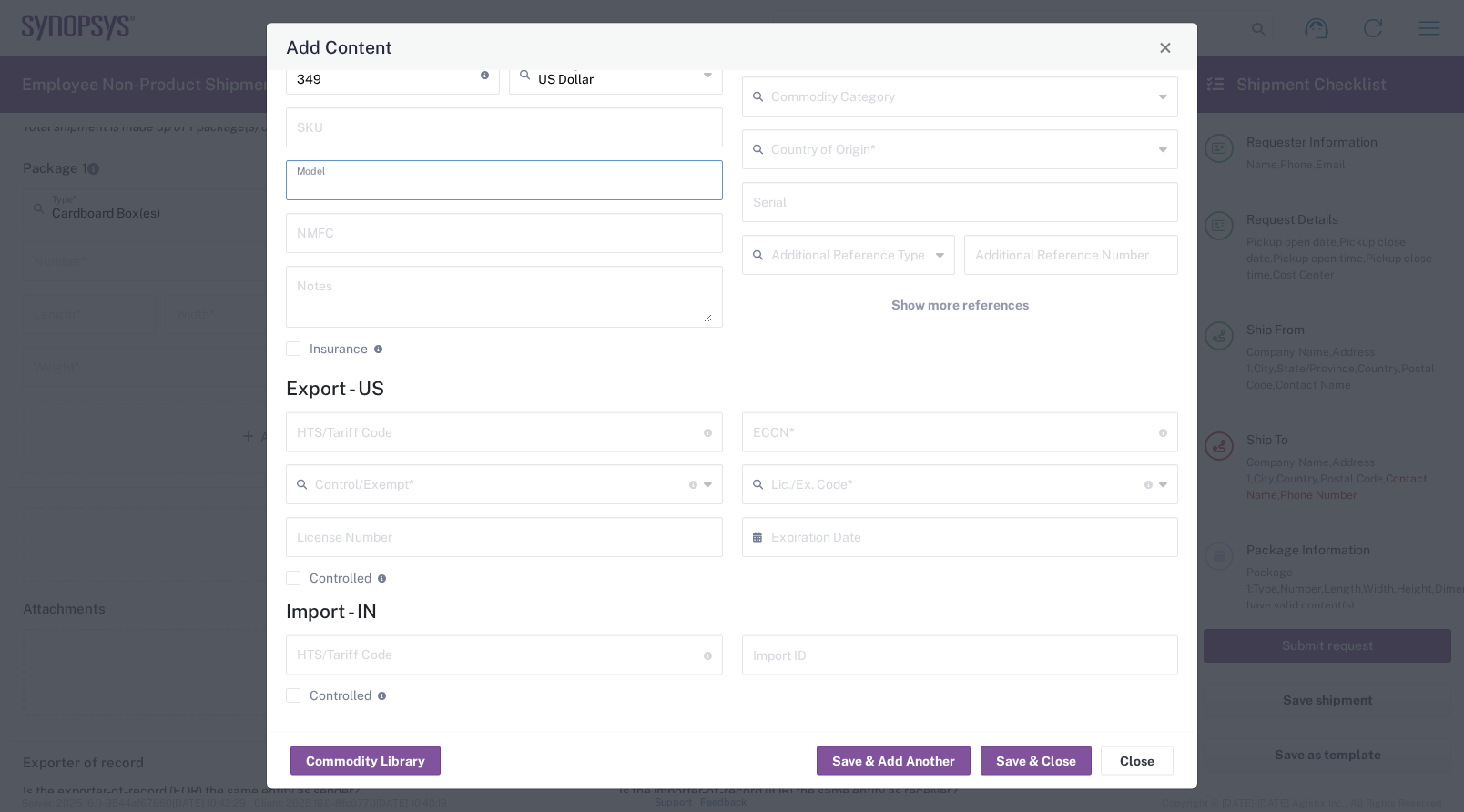
scroll to position [196, 0]
click at [485, 426] on input "text" at bounding box center [501, 429] width 407 height 32
click at [426, 48] on div "Add Content" at bounding box center [732, 47] width 930 height 47
click at [393, 437] on input "text" at bounding box center [501, 429] width 407 height 32
paste input "8471.50.0150"
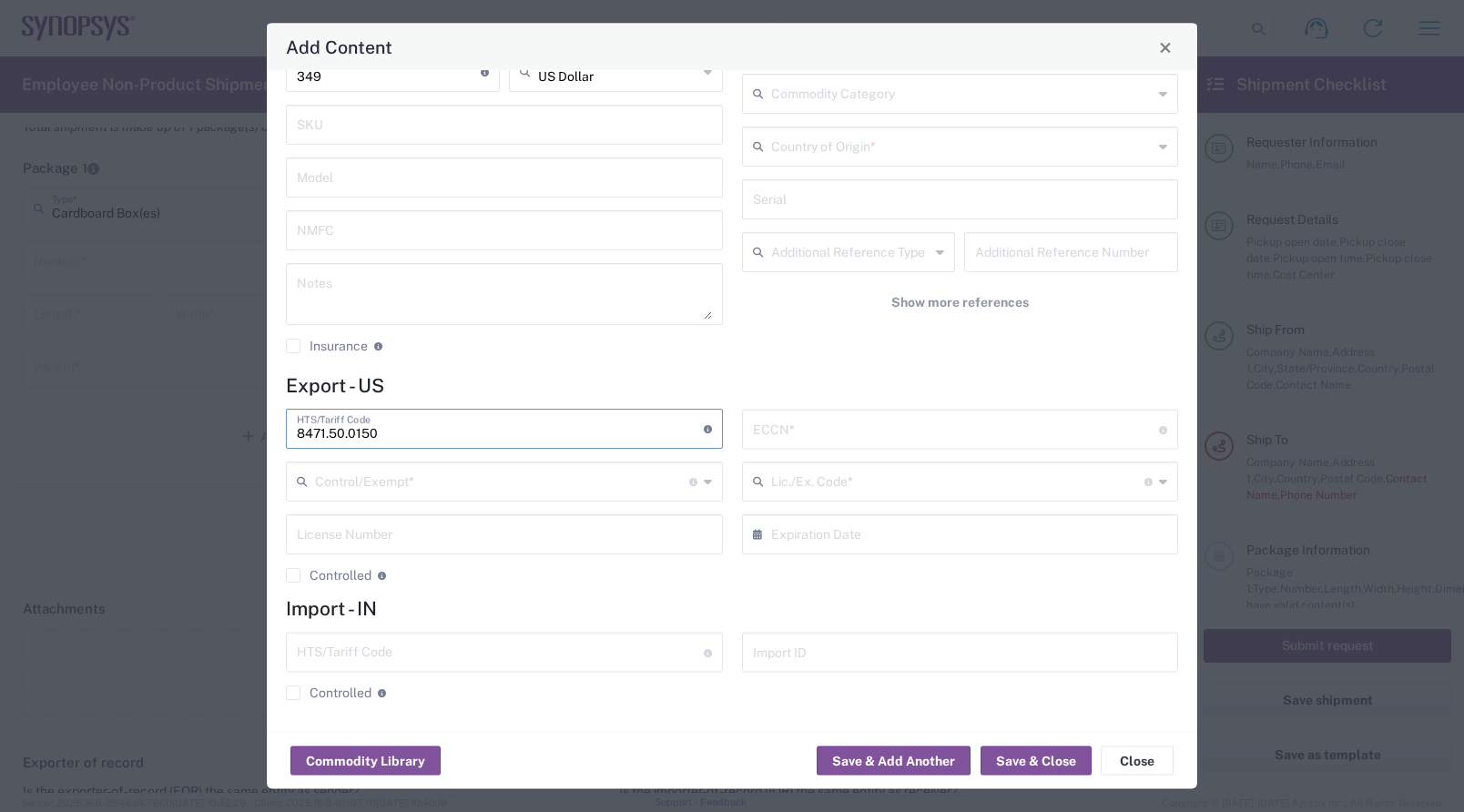
type input "8471.50.0150"
click at [485, 489] on input "text" at bounding box center [502, 482] width 374 height 32
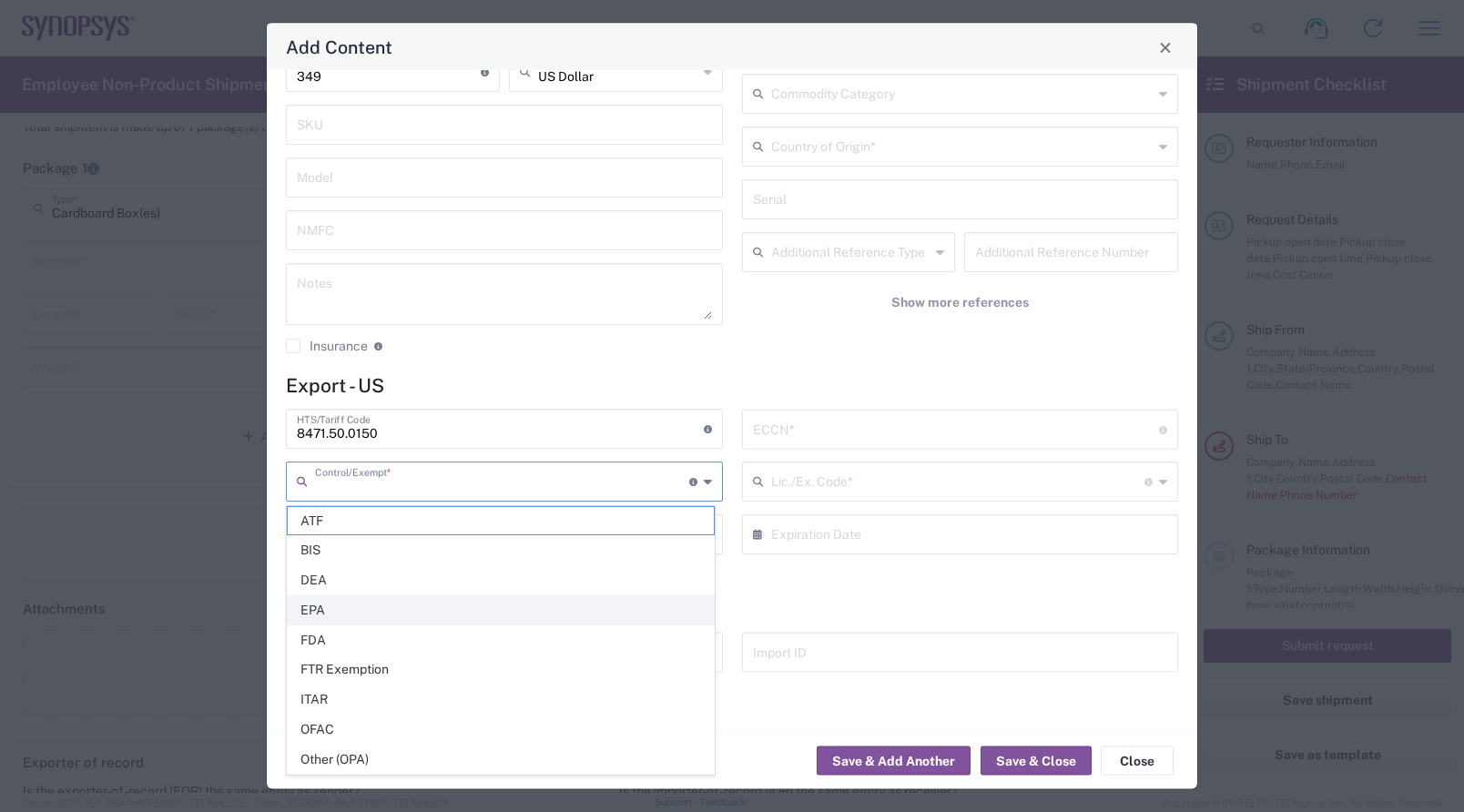
click at [408, 605] on span "EPA" at bounding box center [501, 610] width 426 height 28
type input "EPA"
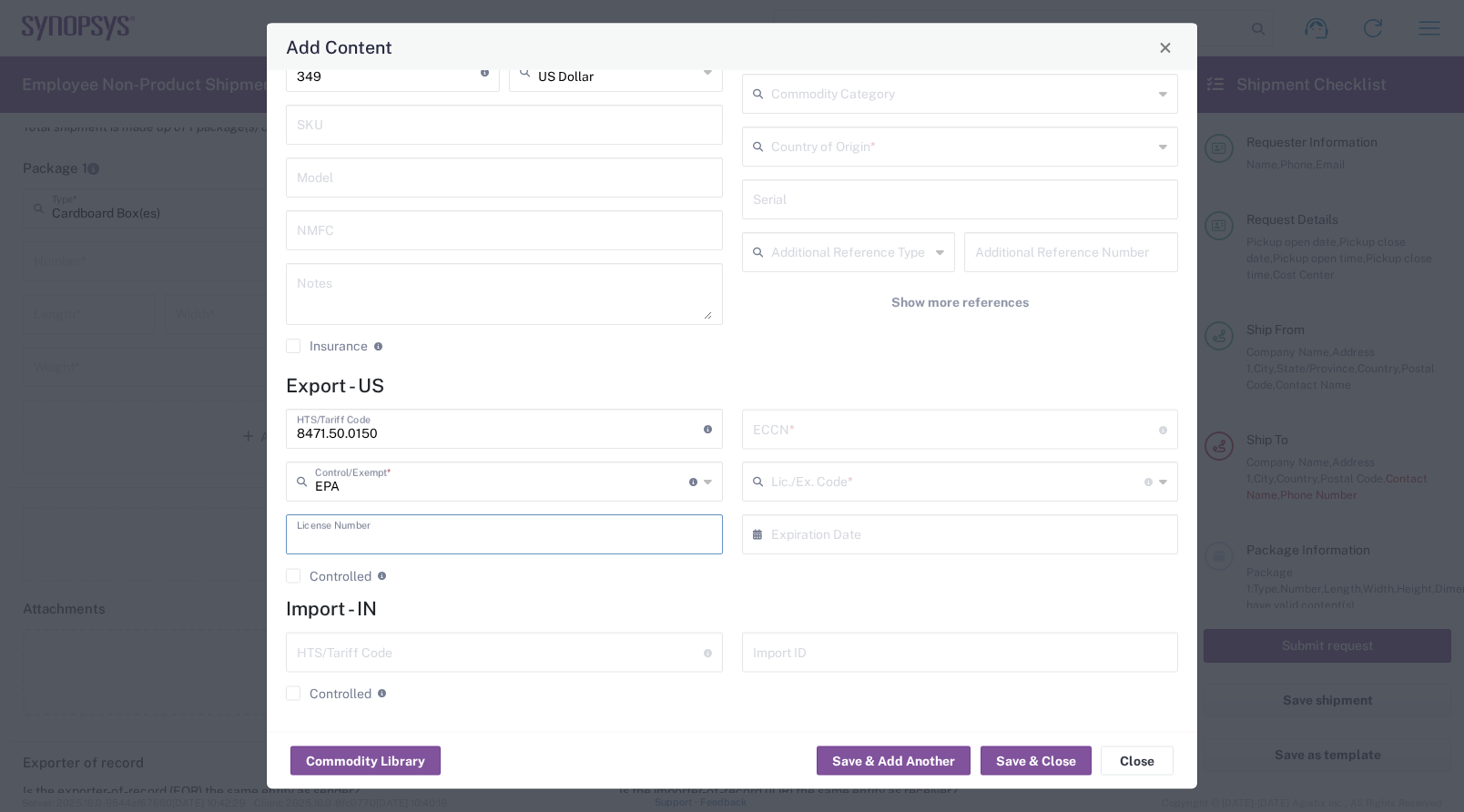
click at [517, 541] on input "text" at bounding box center [504, 534] width 415 height 32
click at [1232, 733] on div "Add Content General Commodity Product Type * [PERSON_NAME] Nano Product Name * …" at bounding box center [732, 406] width 1464 height 812
click at [392, 538] on input "text" at bounding box center [504, 534] width 415 height 32
paste input "5A992.C"
type input "5A992.C"
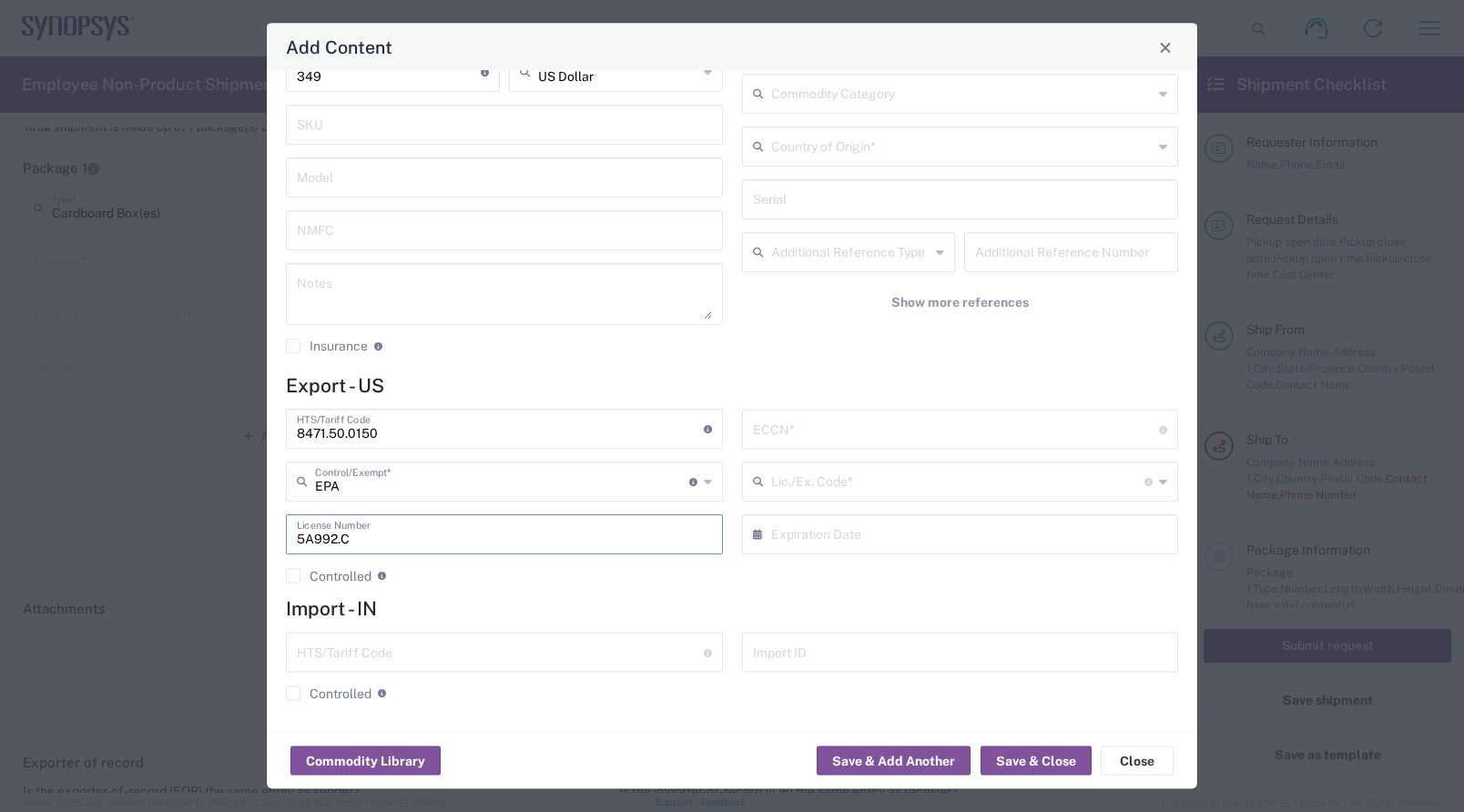
click at [619, 611] on h4 "Import - IN" at bounding box center [732, 609] width 892 height 23
click at [412, 753] on button "Commodity Library" at bounding box center [365, 761] width 150 height 29
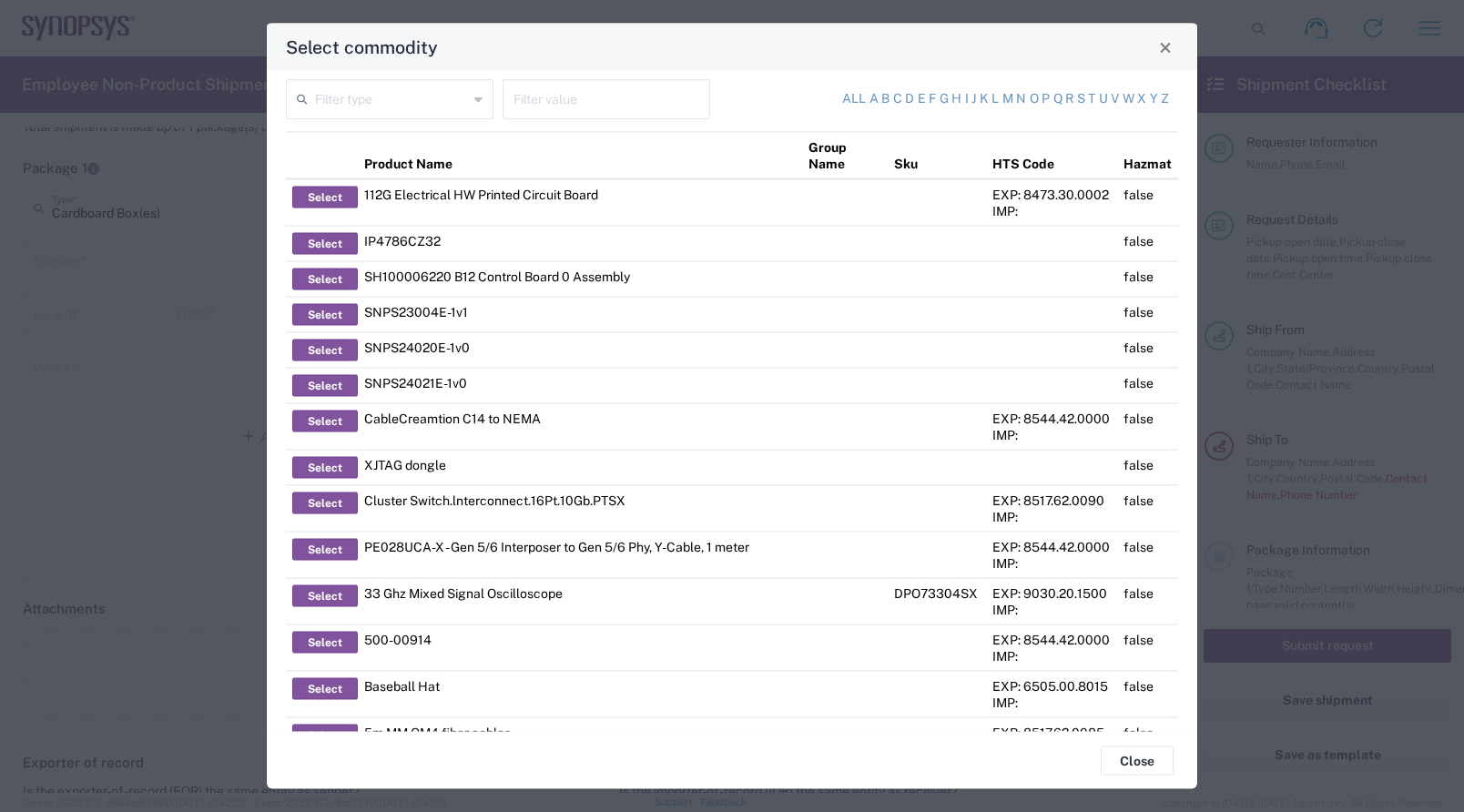
scroll to position [0, 0]
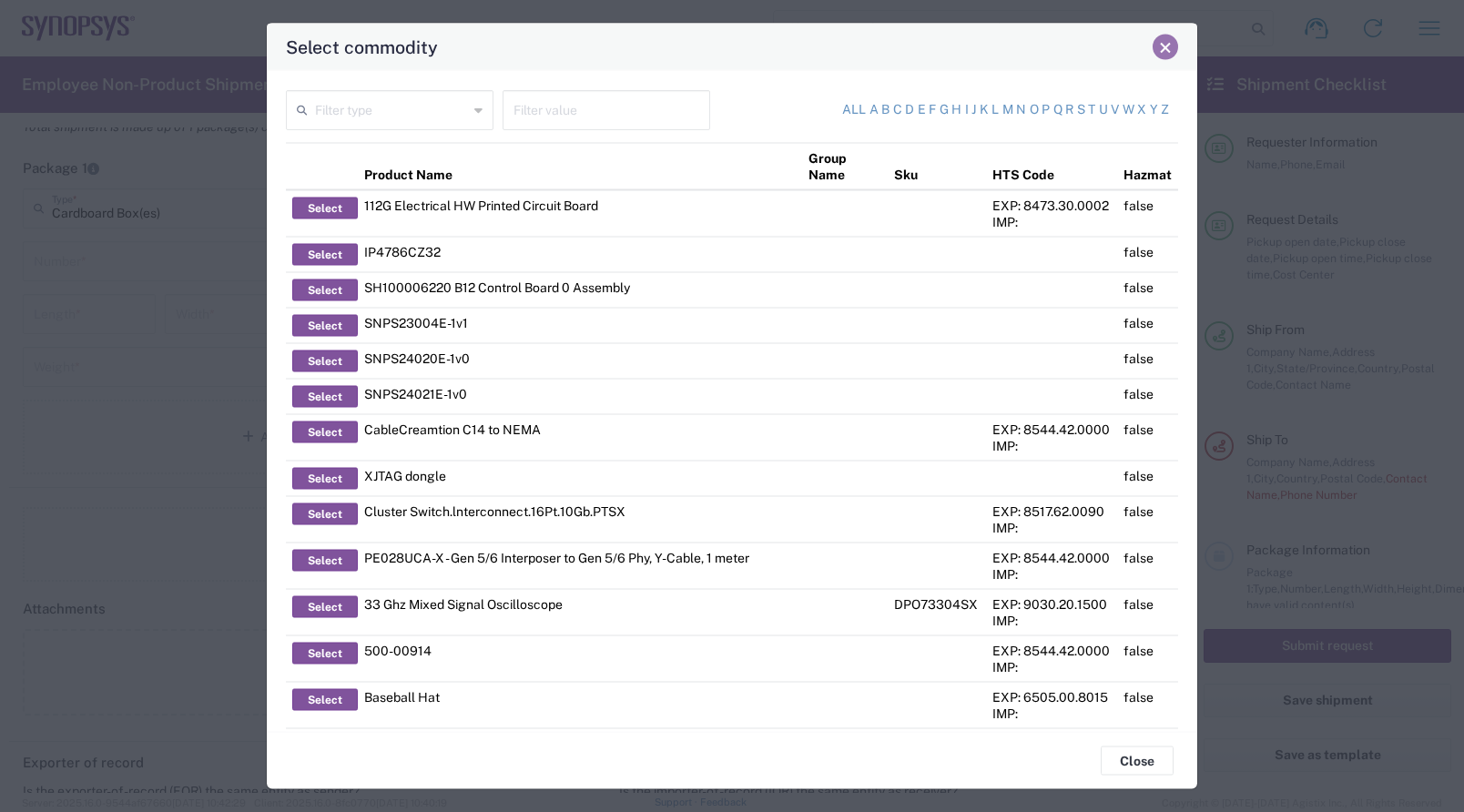
click at [1166, 41] on span "Close" at bounding box center [1165, 46] width 12 height 12
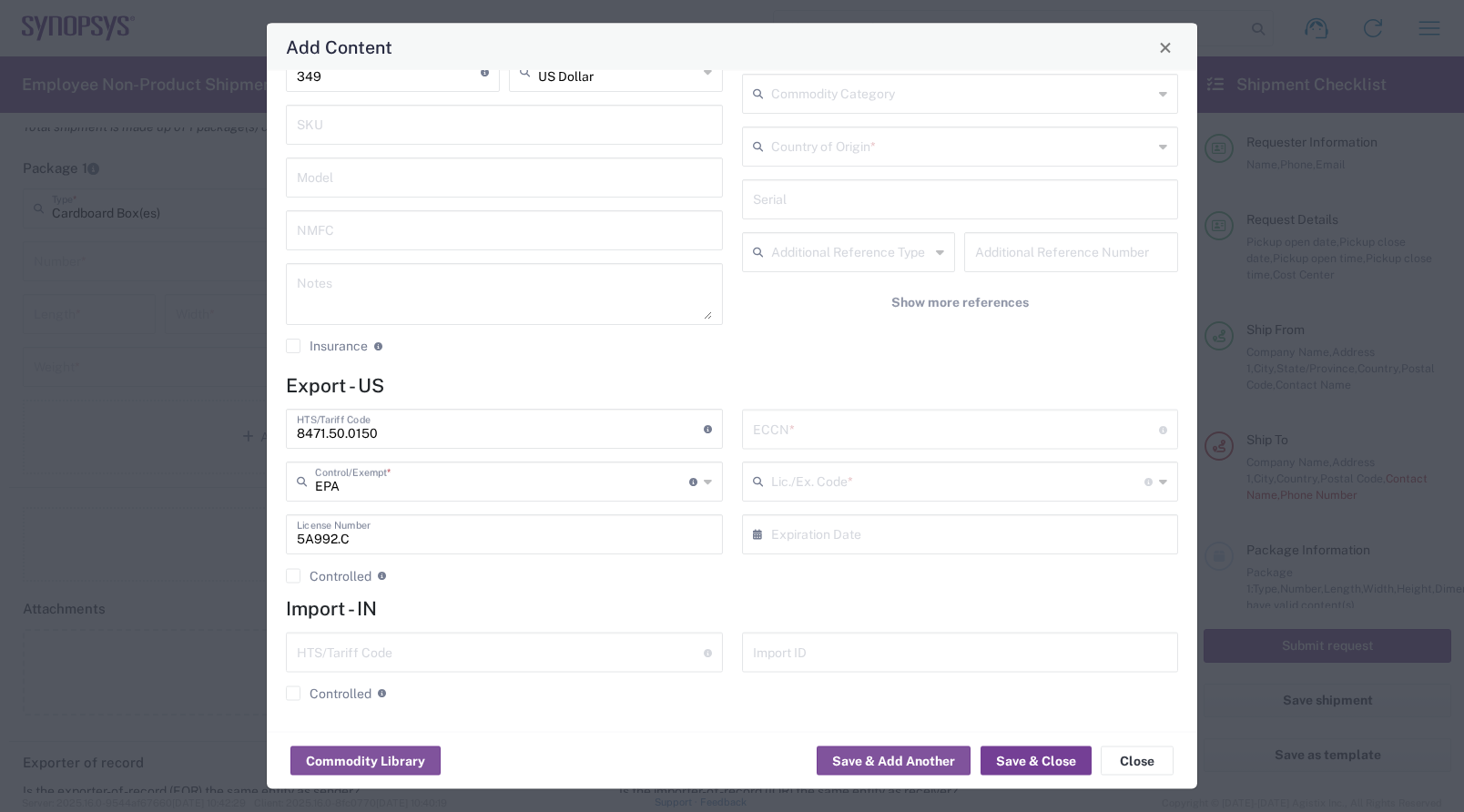
click at [1016, 768] on button "Save & Close" at bounding box center [1035, 761] width 111 height 29
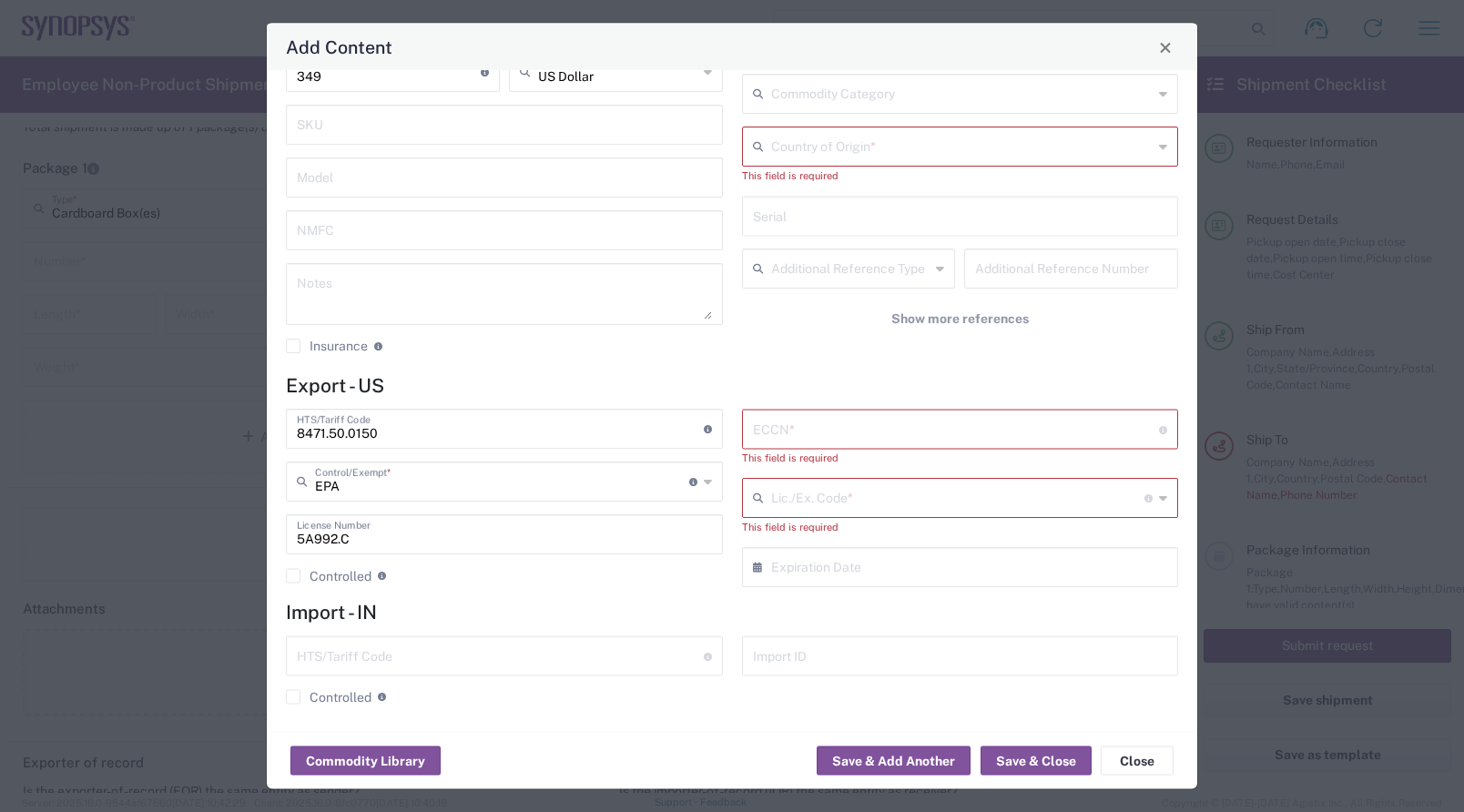
click at [900, 150] on input "text" at bounding box center [962, 147] width 382 height 32
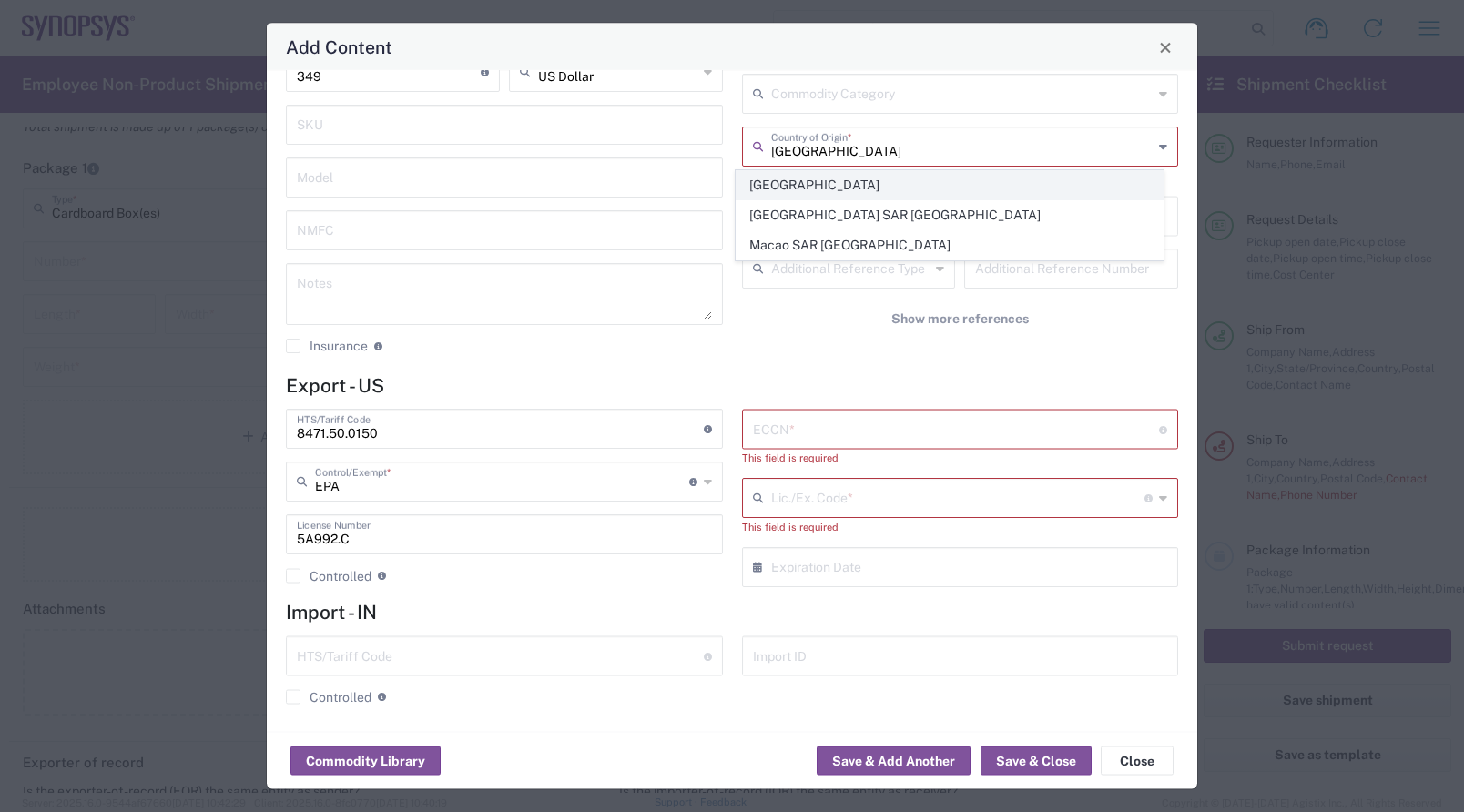
type input "[GEOGRAPHIC_DATA]"
click at [853, 181] on span "[GEOGRAPHIC_DATA]" at bounding box center [949, 185] width 426 height 28
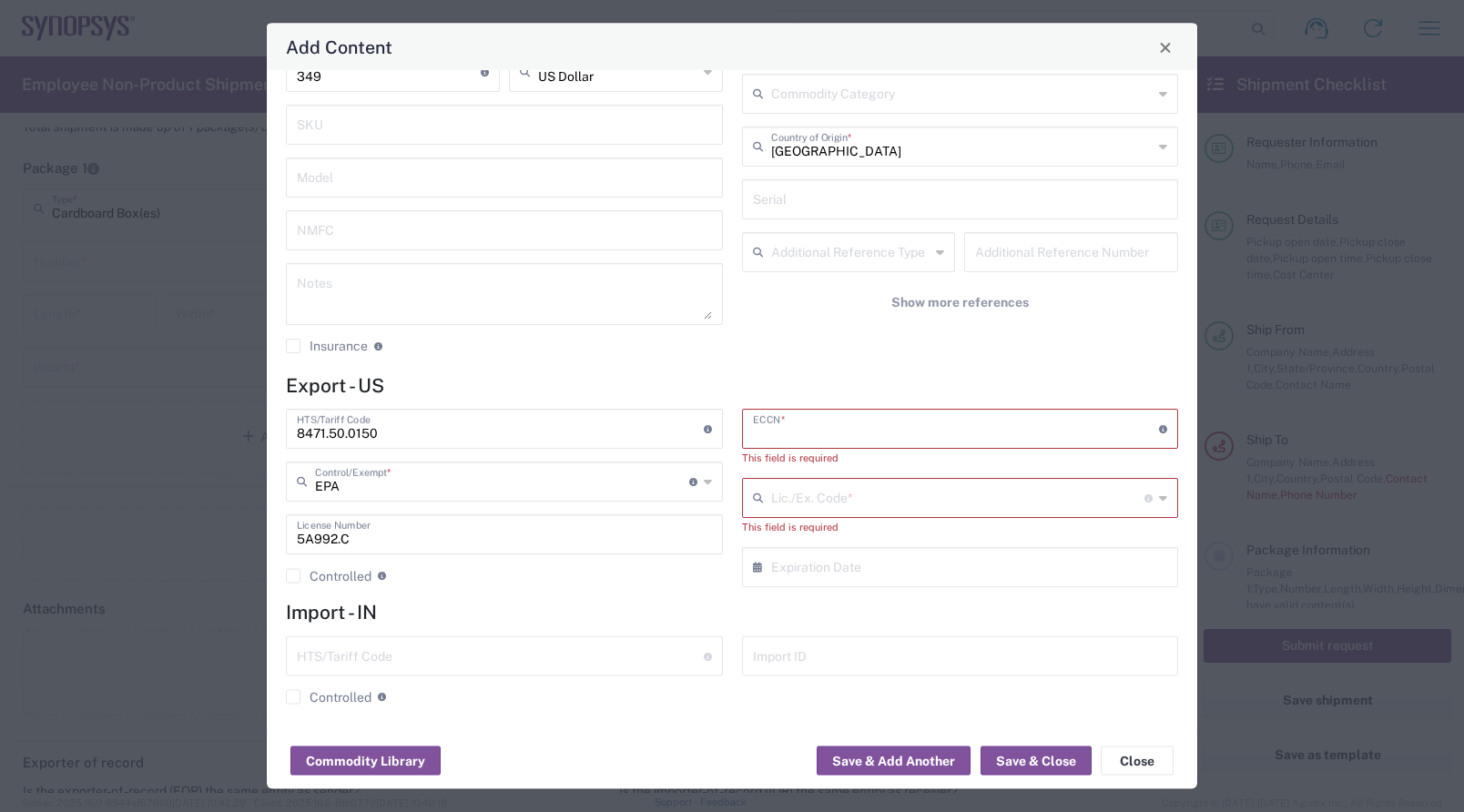
click at [890, 436] on input "text" at bounding box center [957, 429] width 407 height 32
paste input "5A992.C"
type input "5A992.C"
drag, startPoint x: 407, startPoint y: 432, endPoint x: 284, endPoint y: 431, distance: 123.0
click at [284, 431] on div "8471.50.0150 HTS/Tariff Code Obtain HTS from vendor if product is purchased. 10…" at bounding box center [504, 503] width 456 height 187
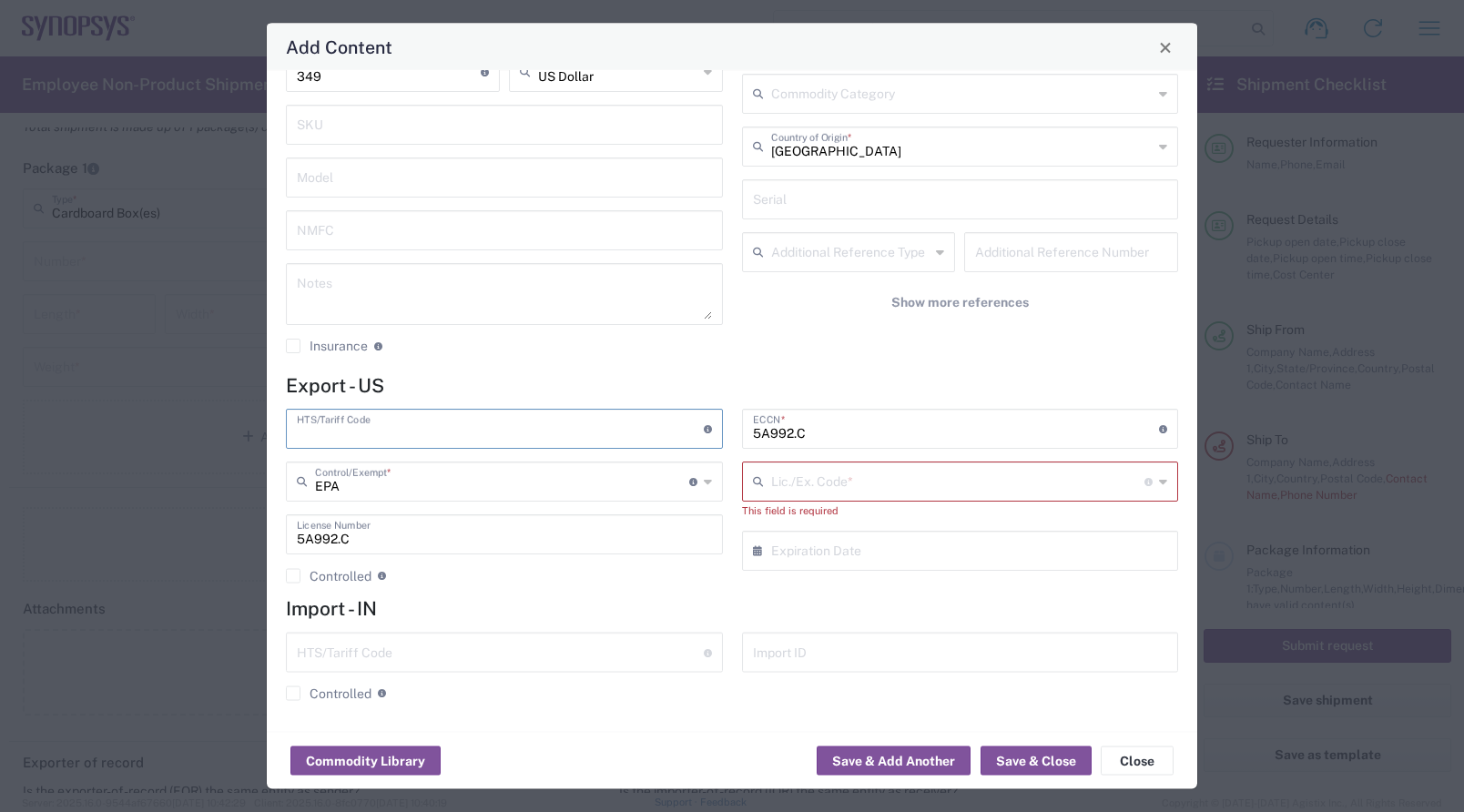
click at [846, 482] on input "text" at bounding box center [958, 482] width 374 height 32
paste input "8471.50.0150"
type input "8471.50.0150"
click at [594, 543] on input "5A992.C" at bounding box center [504, 534] width 415 height 32
drag, startPoint x: 446, startPoint y: 547, endPoint x: 240, endPoint y: 533, distance: 206.5
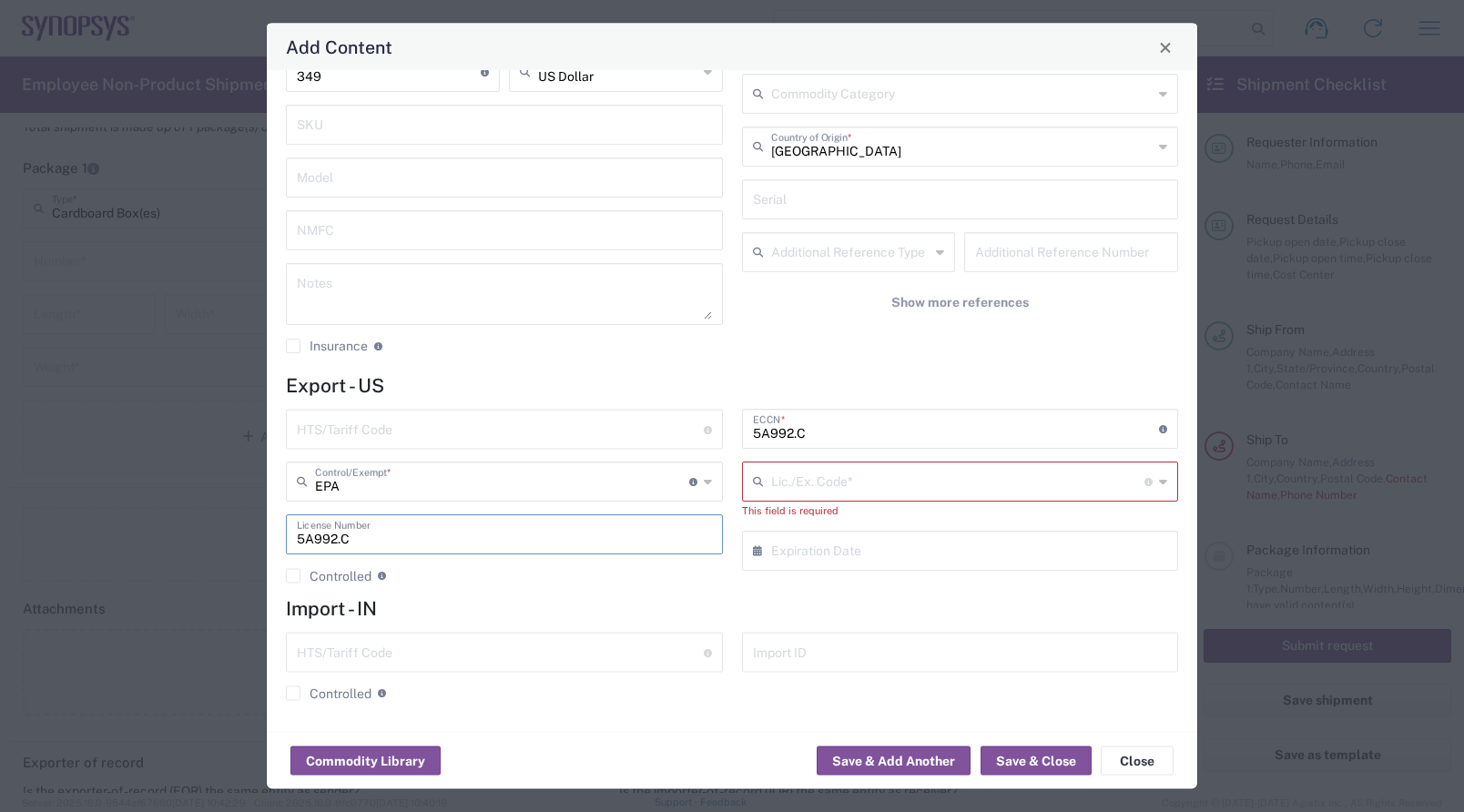
click at [240, 533] on div "Add Content General Commodity Product Type * [PERSON_NAME] Nano Product Name * …" at bounding box center [732, 406] width 1464 height 812
click at [1143, 486] on div "Lic./Ex. Code * License type for shipping controlled goods or the EEI filing ex…" at bounding box center [961, 483] width 437 height 40
click at [827, 483] on input "text" at bounding box center [958, 482] width 374 height 32
paste input "8471.50.0150"
type input "8471.50.0150"
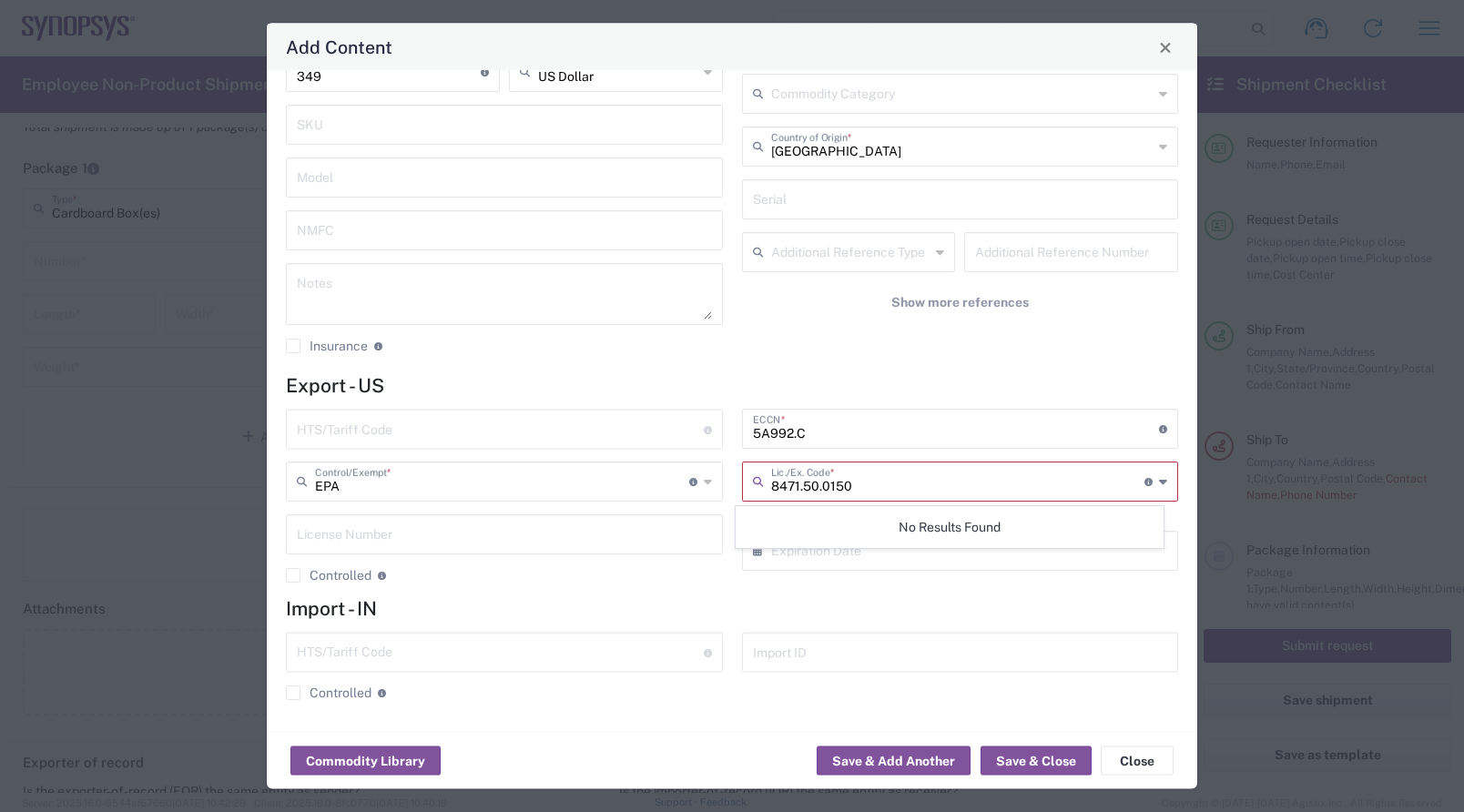
click at [944, 586] on div "5A992.C ECCN * Obtain ECCN from vendor if product is purchased. Export Control …" at bounding box center [961, 503] width 456 height 187
click at [874, 475] on input "text" at bounding box center [958, 482] width 374 height 32
paste input "8471.50.0150"
type input "8471.50.0150"
click at [1155, 485] on div "8471.50.0150 Lic./Ex. Code * License type for shipping controlled goods or the …" at bounding box center [961, 483] width 437 height 40
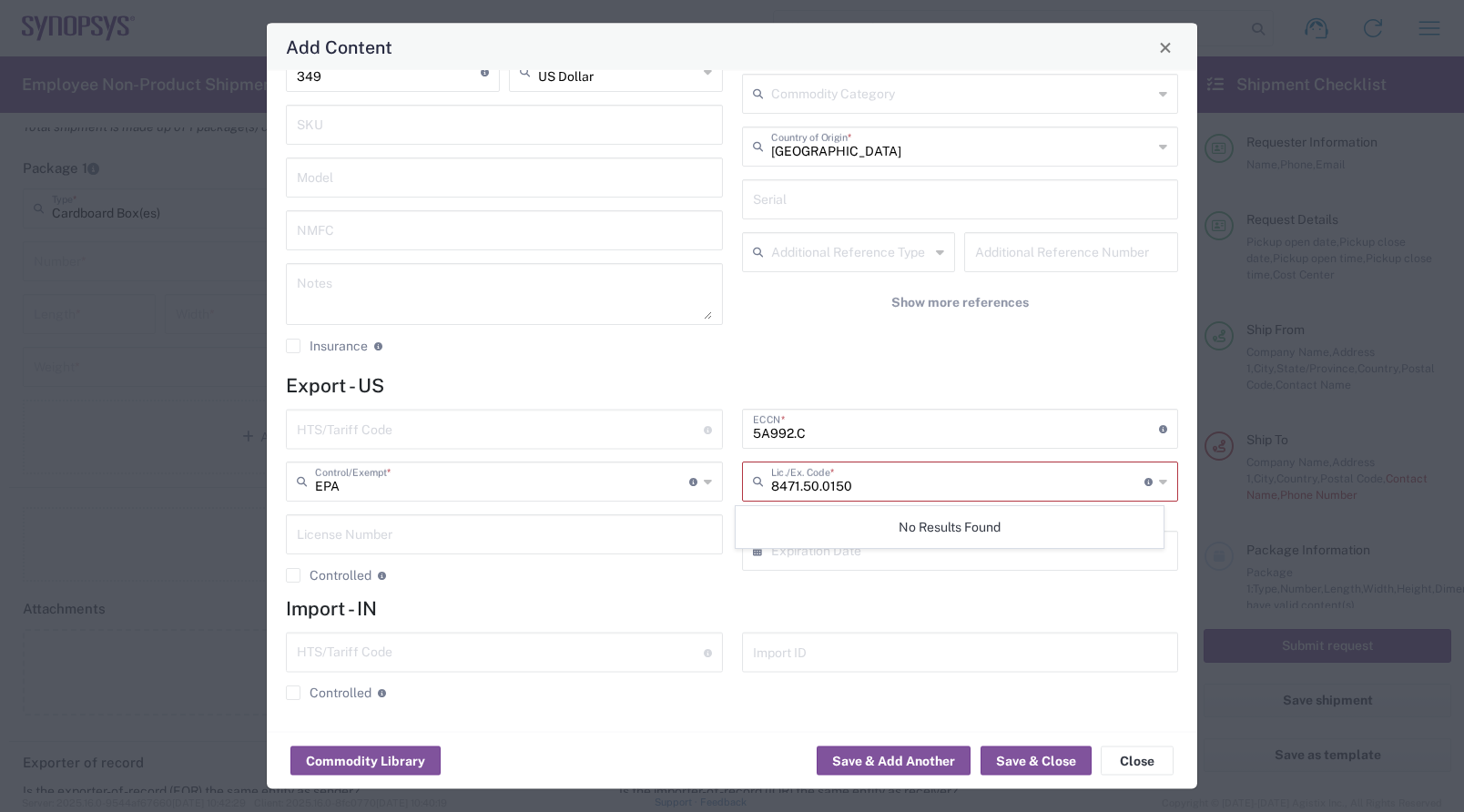
click at [900, 532] on div "No Results Found" at bounding box center [949, 527] width 428 height 42
click at [842, 553] on input "text" at bounding box center [964, 551] width 387 height 32
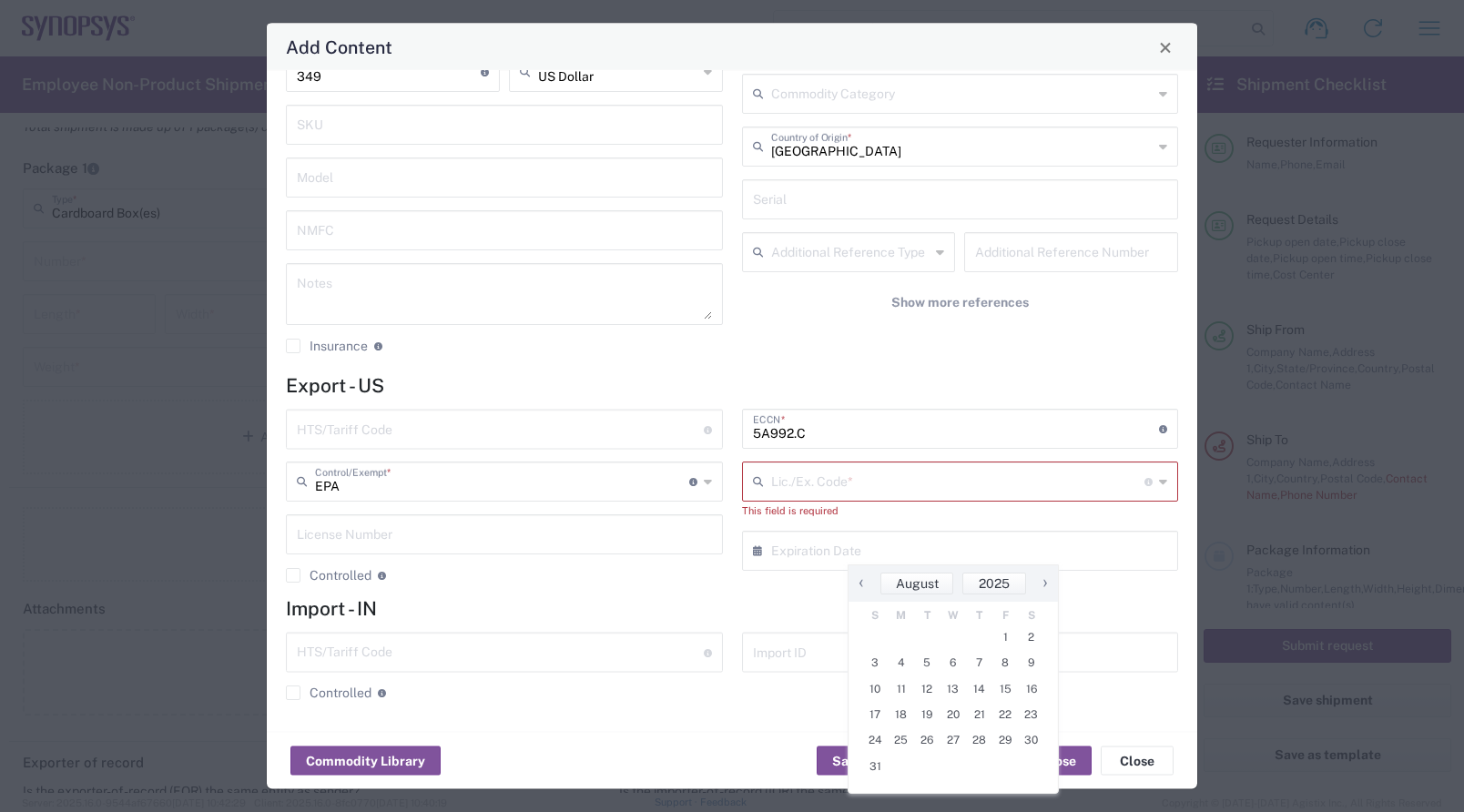
click at [1143, 633] on div "Import ID" at bounding box center [961, 653] width 437 height 40
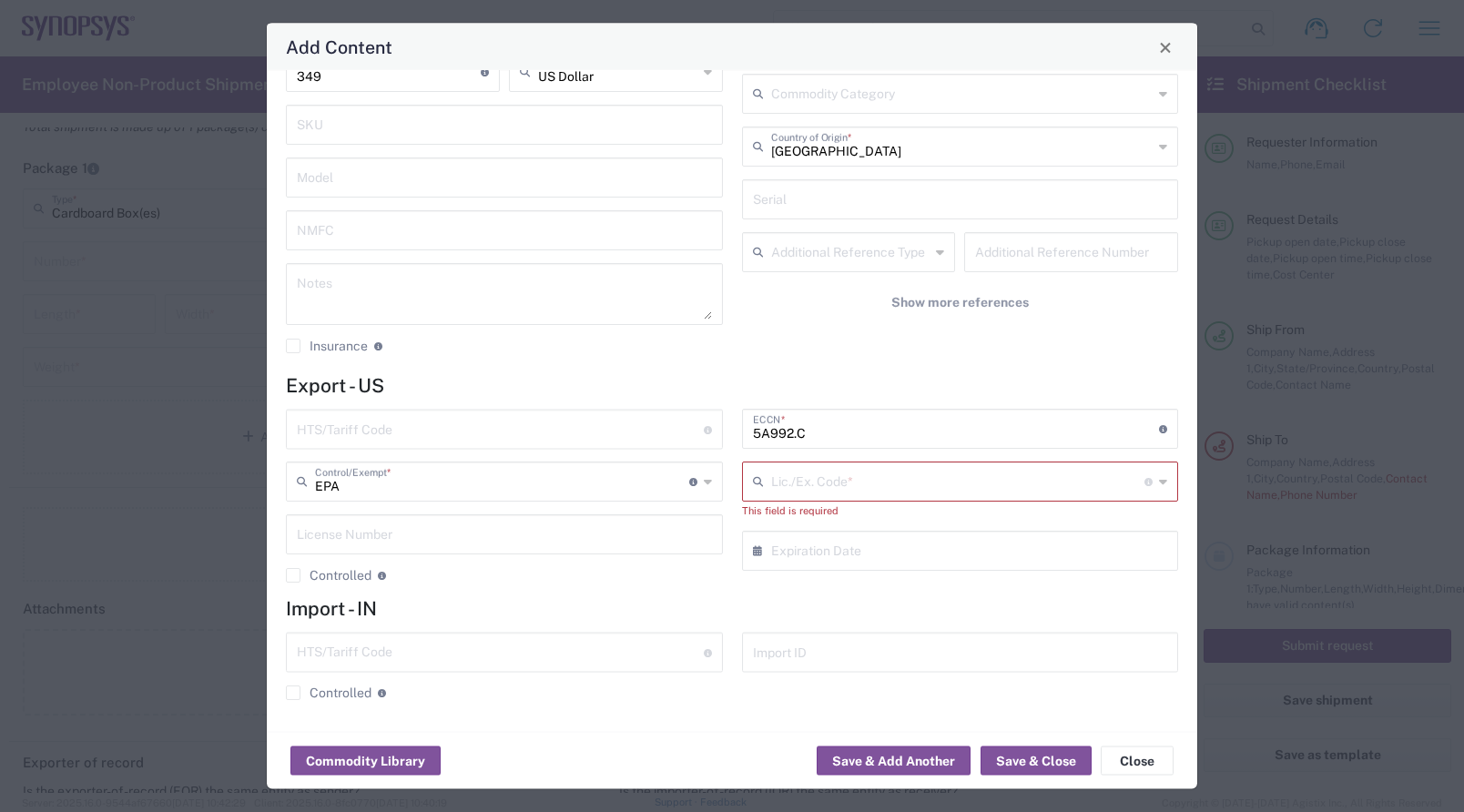
click at [1155, 490] on div "Lic./Ex. Code * License type for shipping controlled goods or the EEI filing ex…" at bounding box center [961, 483] width 437 height 40
click at [973, 517] on div "No Results Found" at bounding box center [949, 527] width 428 height 42
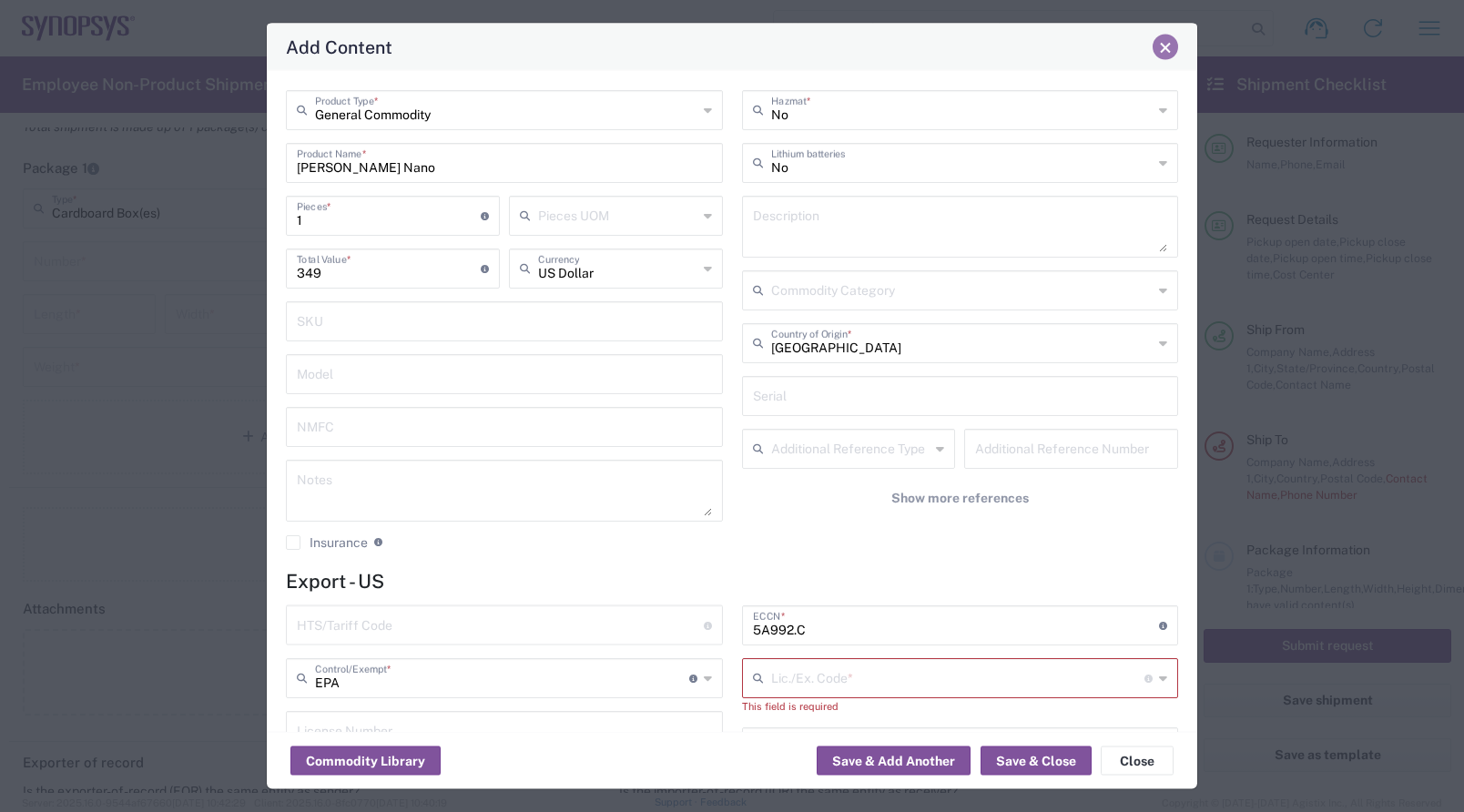
click at [1167, 49] on span "Close" at bounding box center [1165, 46] width 12 height 12
